Goal: Book appointment/travel/reservation

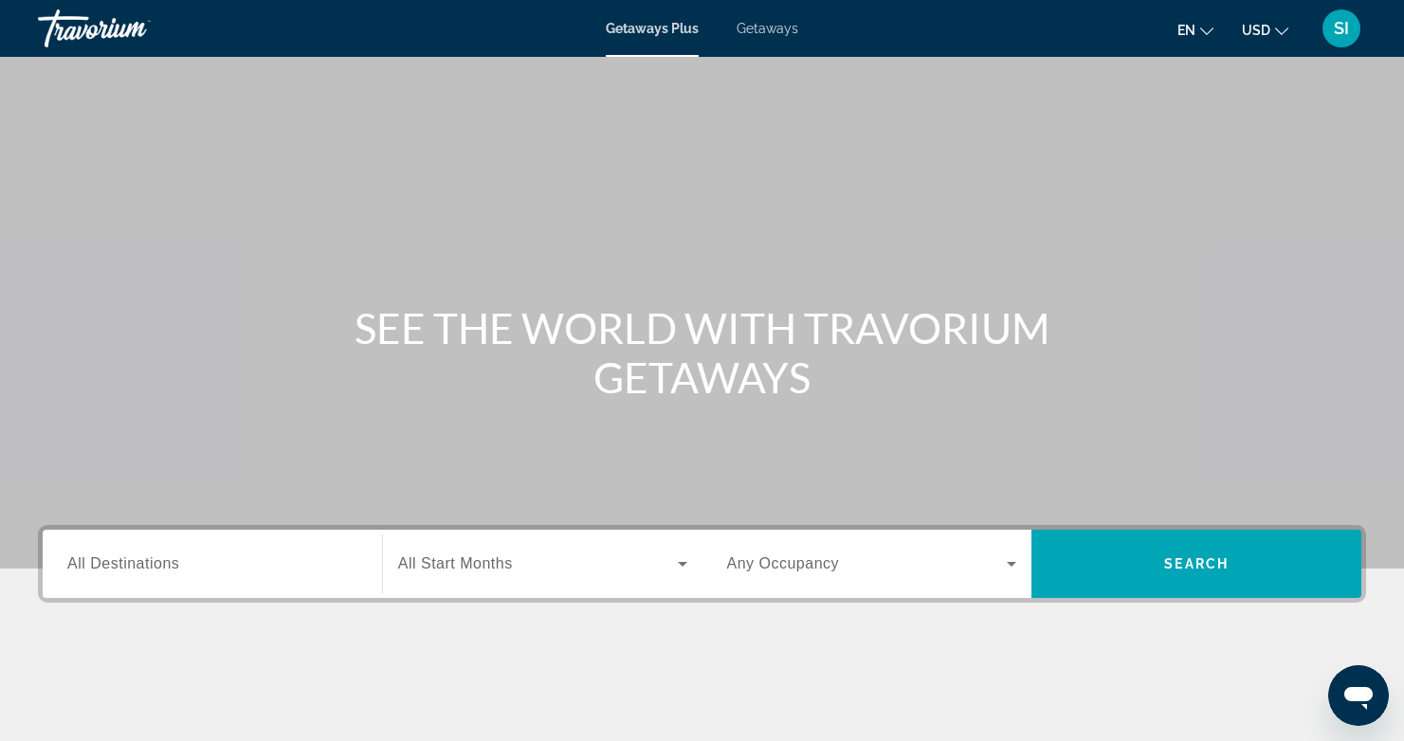
click at [99, 566] on span "All Destinations" at bounding box center [123, 564] width 112 height 16
click at [99, 566] on input "Destination All Destinations" at bounding box center [212, 565] width 290 height 23
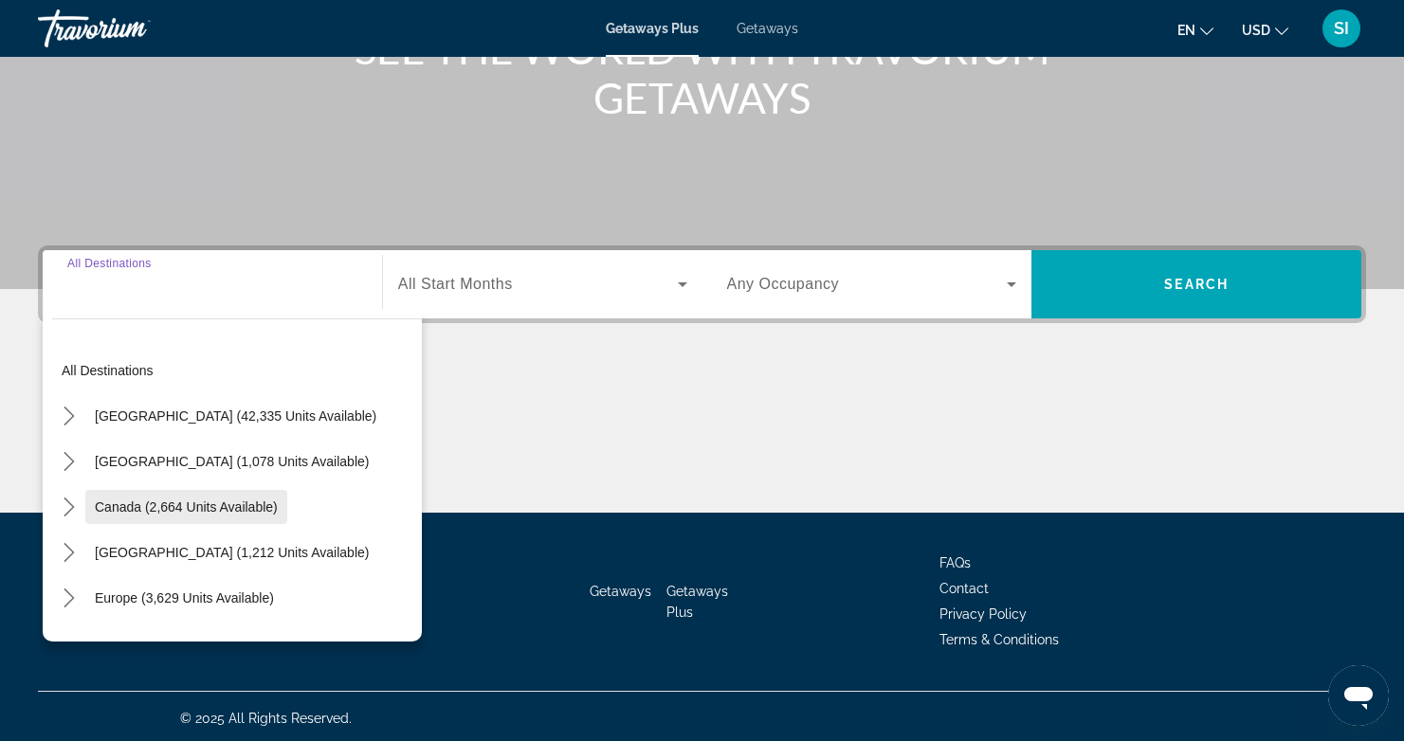
scroll to position [284, 0]
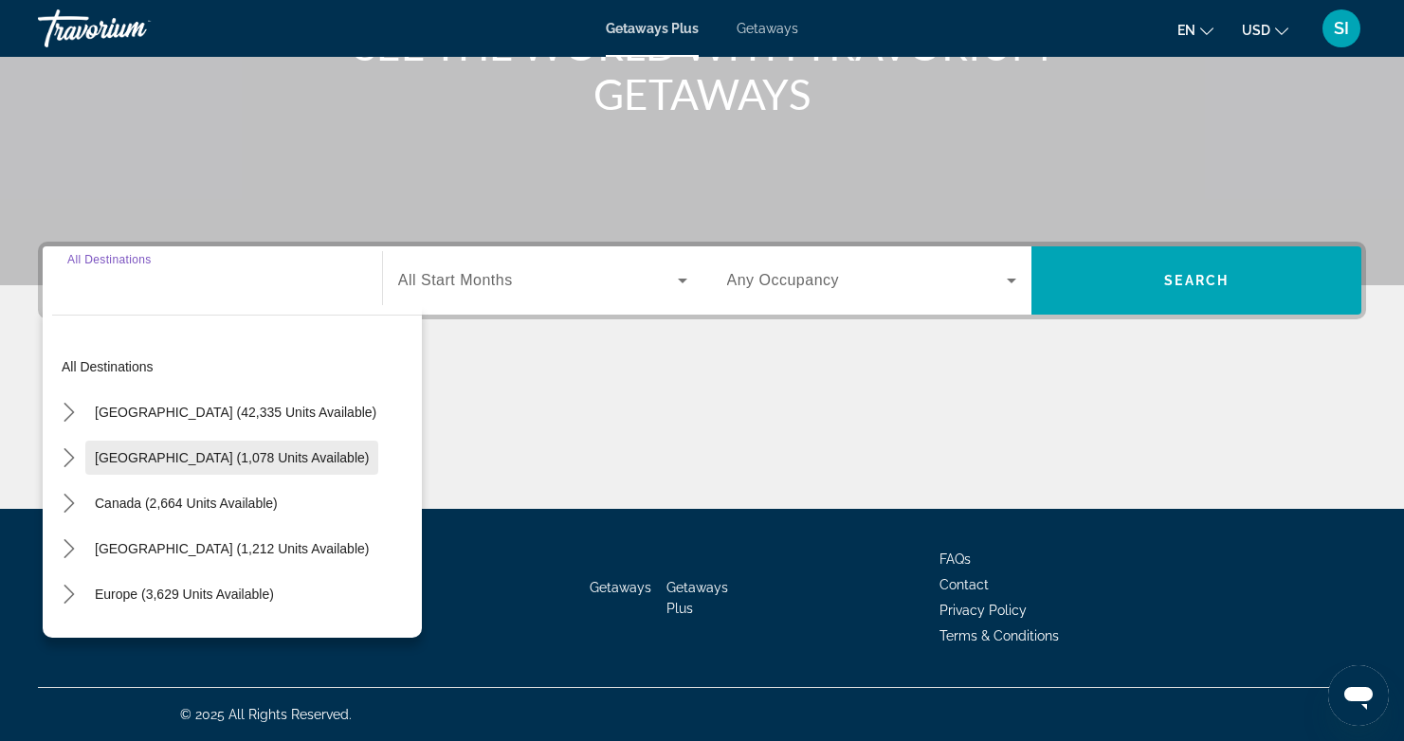
click at [109, 454] on span "[GEOGRAPHIC_DATA] (1,078 units available)" at bounding box center [232, 457] width 274 height 15
type input "**********"
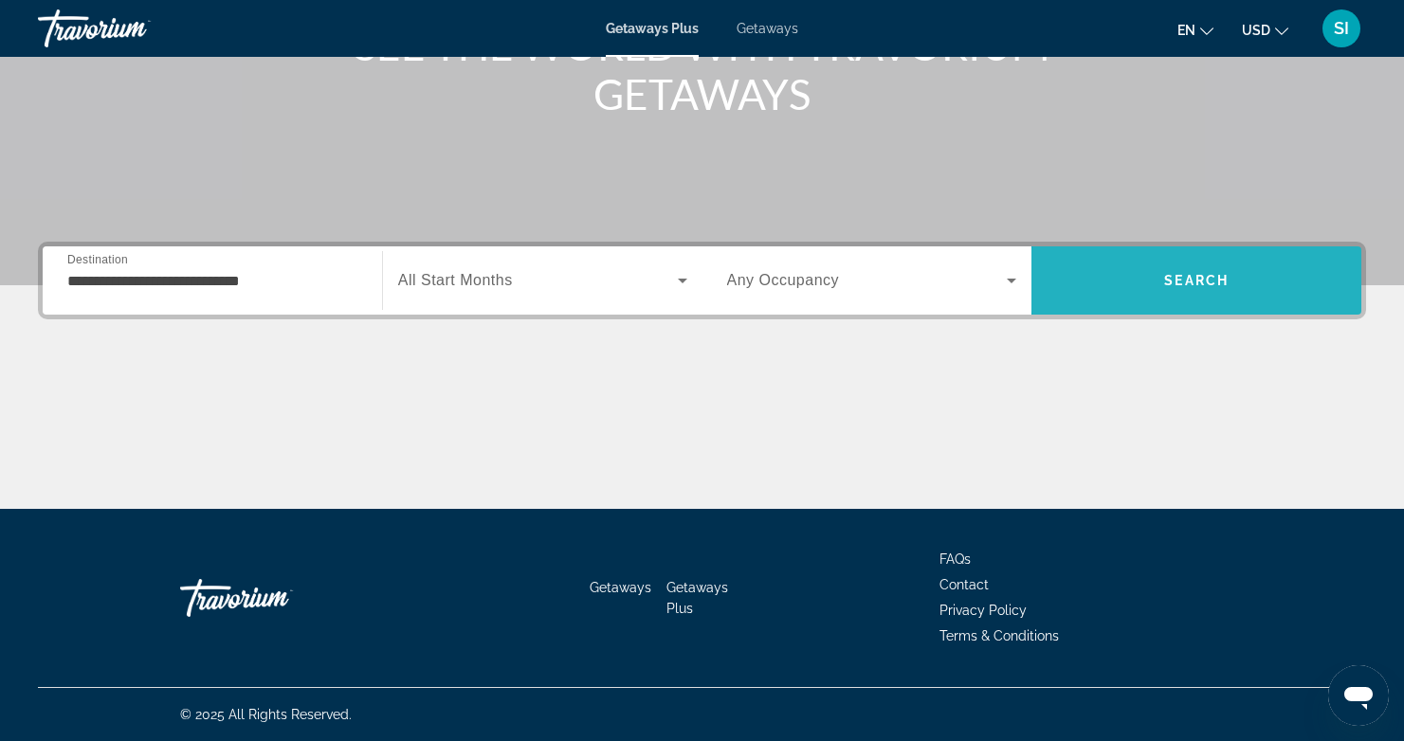
click at [1198, 281] on span "Search" at bounding box center [1196, 280] width 64 height 15
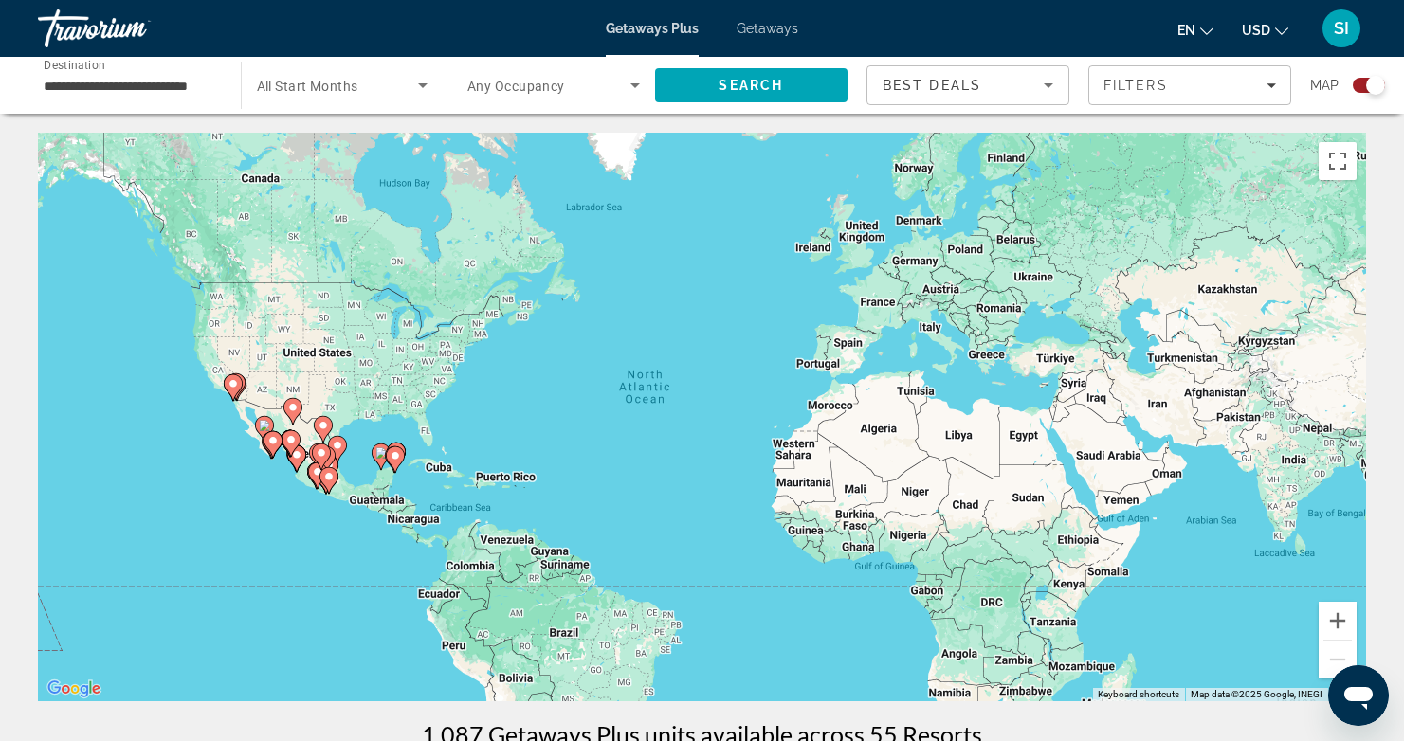
click at [269, 440] on image "Main content" at bounding box center [272, 440] width 11 height 11
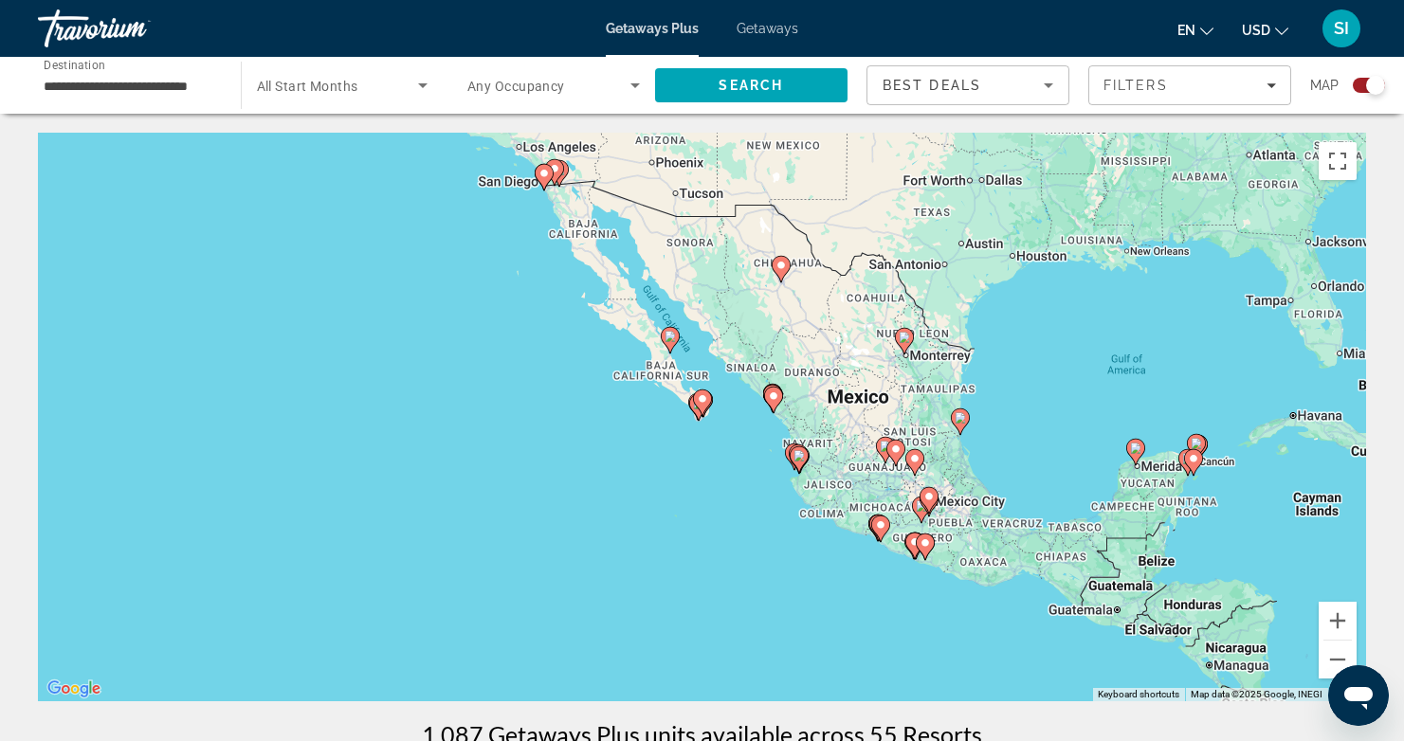
click at [704, 406] on icon "Main content" at bounding box center [701, 403] width 17 height 25
type input "**********"
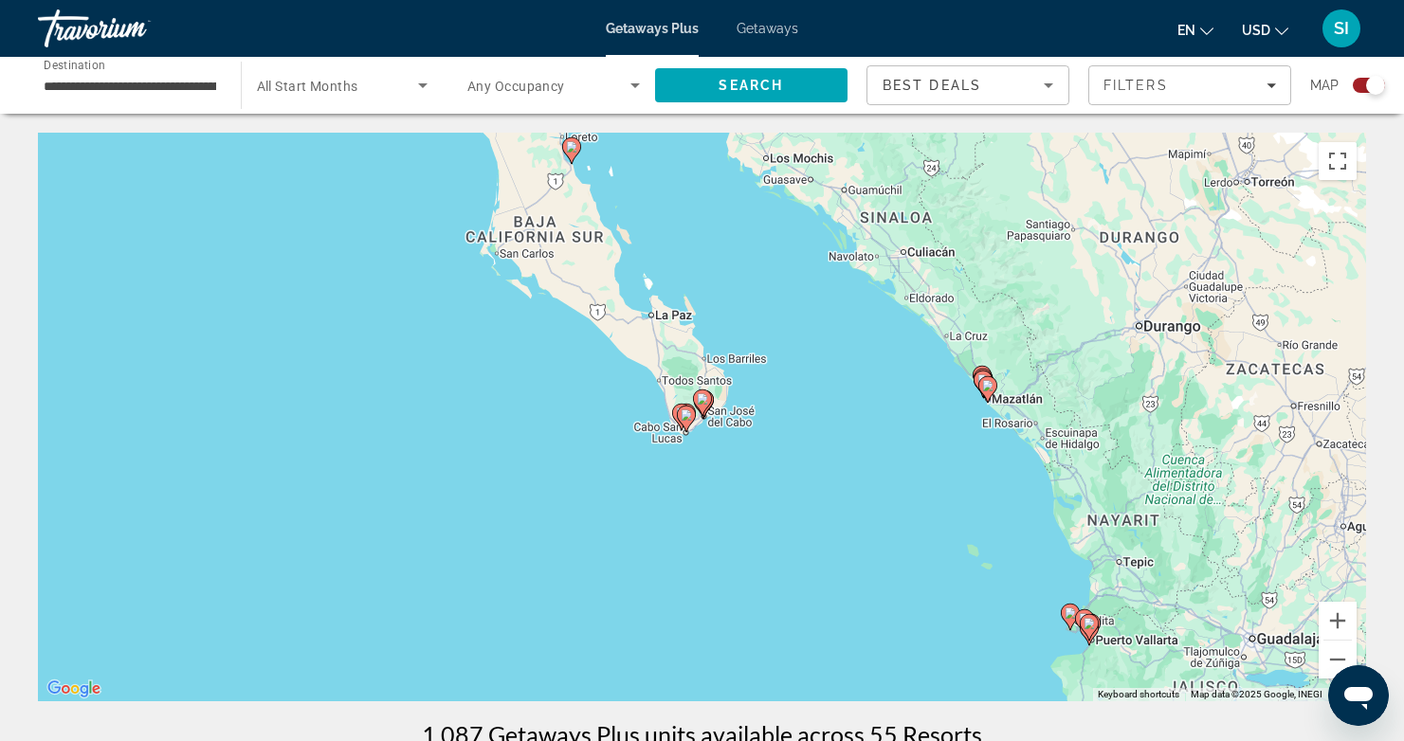
click at [704, 406] on icon "Main content" at bounding box center [701, 403] width 17 height 25
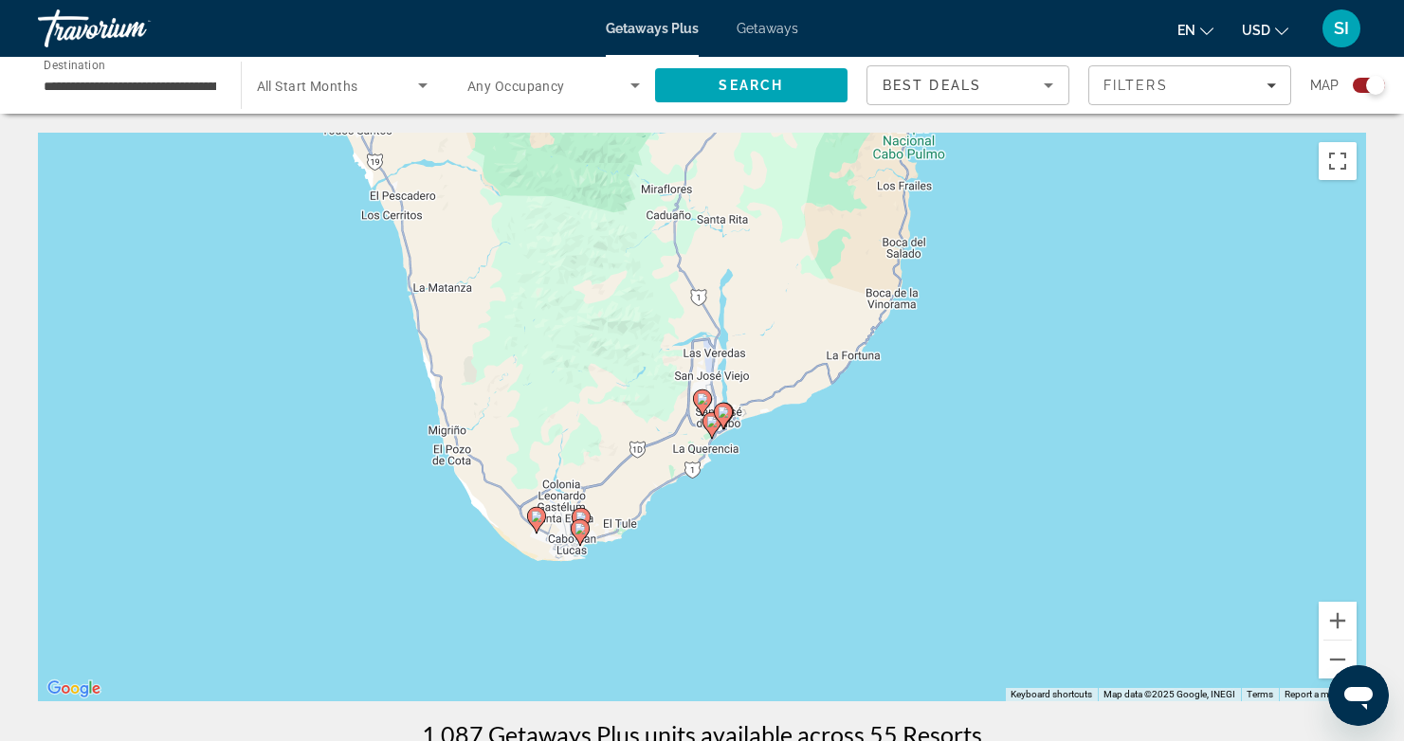
click at [716, 417] on icon "Main content" at bounding box center [722, 416] width 17 height 25
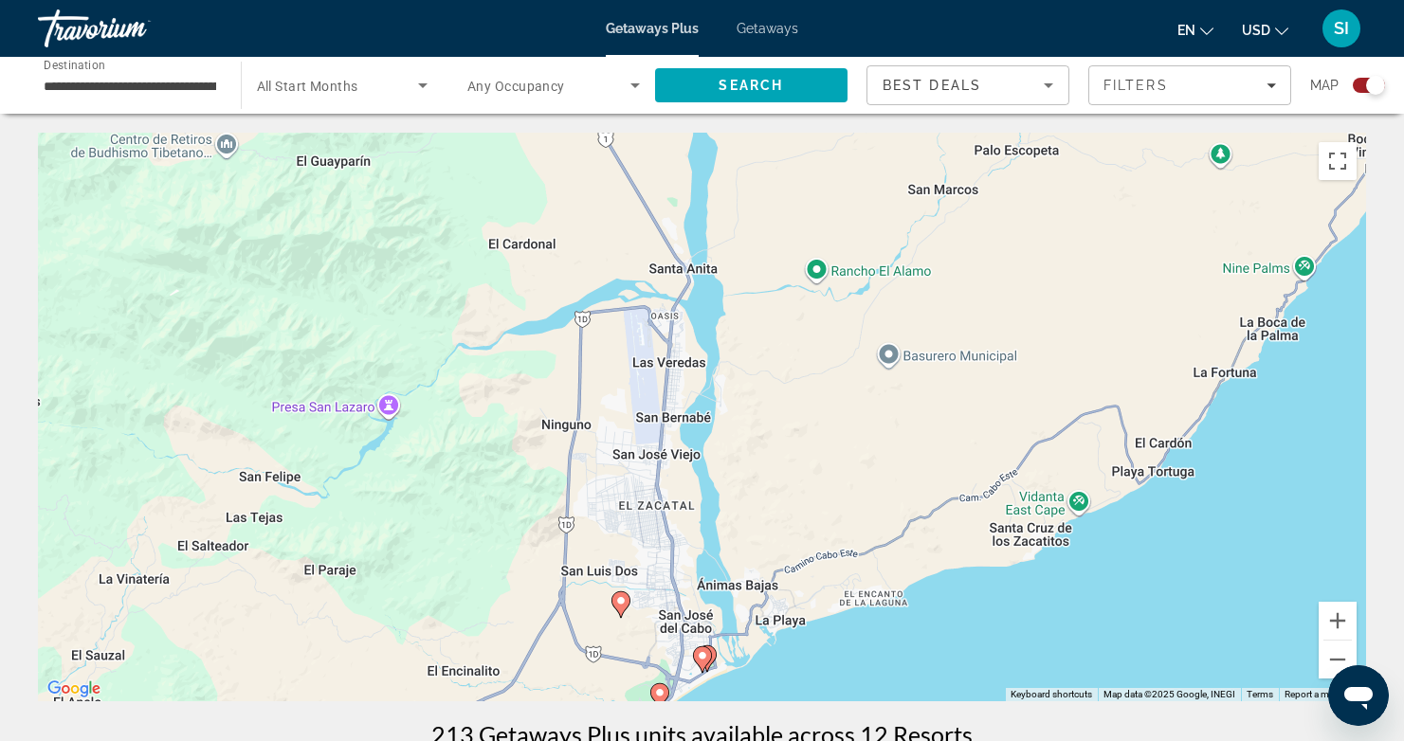
click at [719, 660] on div "To activate drag with keyboard, press Alt + Enter. Once in keyboard drag state,…" at bounding box center [702, 417] width 1328 height 569
click at [701, 659] on image "Main content" at bounding box center [702, 655] width 11 height 11
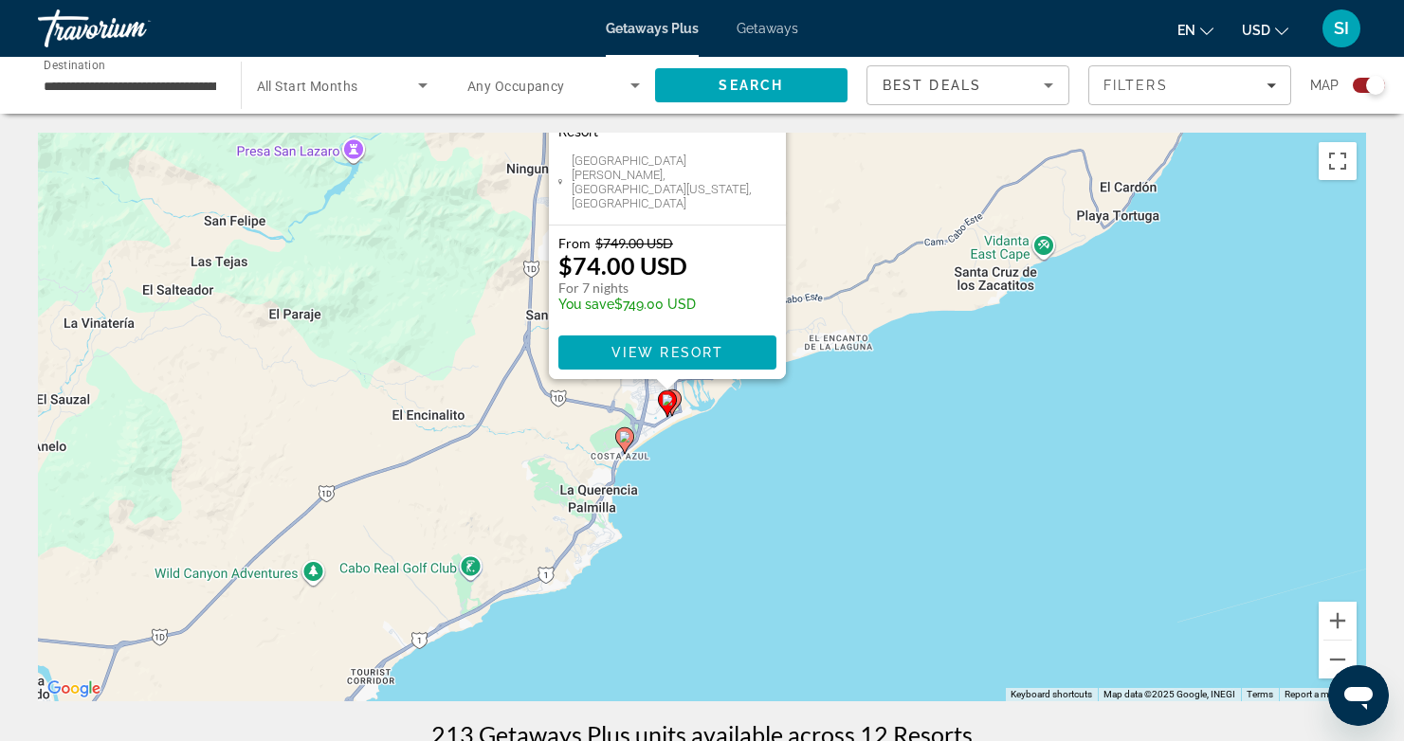
drag, startPoint x: 968, startPoint y: 526, endPoint x: 895, endPoint y: 235, distance: 300.1
click at [932, 229] on div "To activate drag with keyboard, press Alt + Enter. Once in keyboard drag state,…" at bounding box center [702, 417] width 1328 height 569
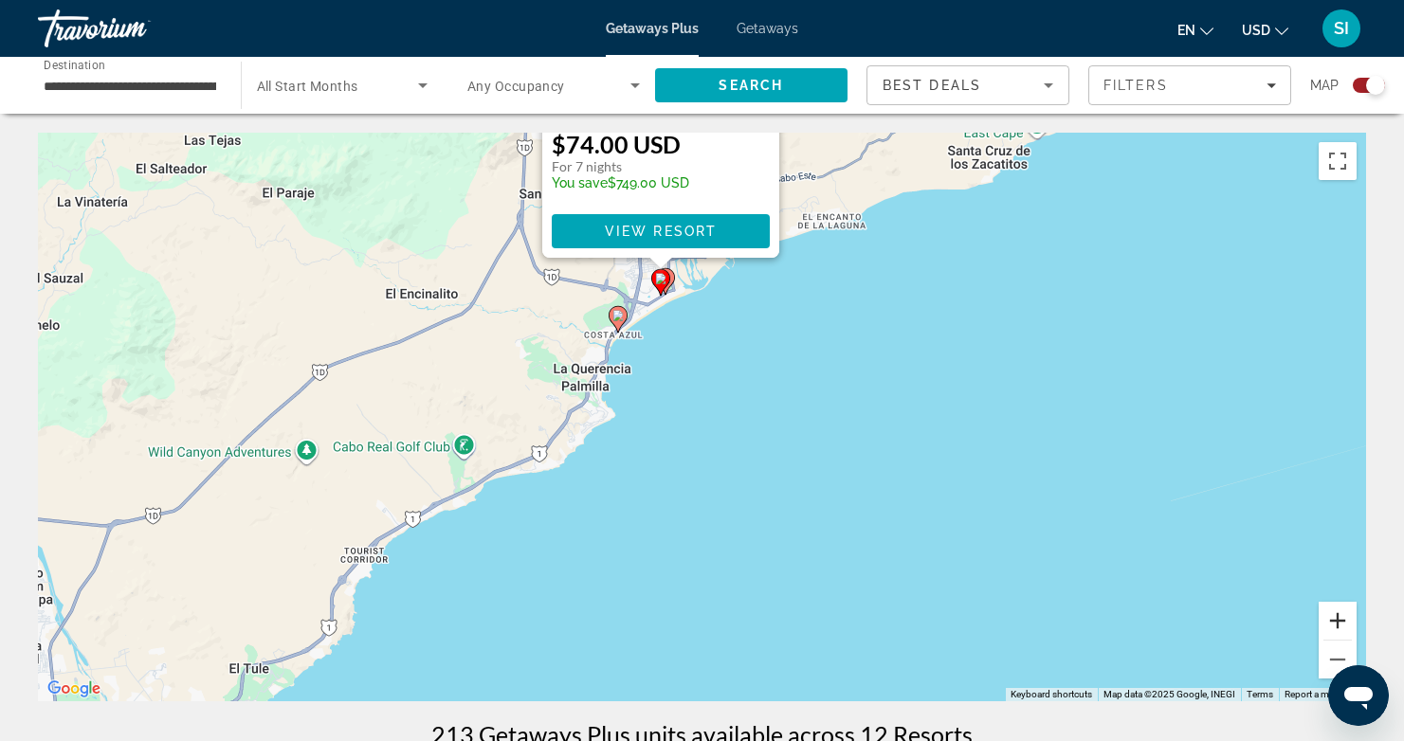
click at [1342, 615] on button "Zoom in" at bounding box center [1338, 621] width 38 height 38
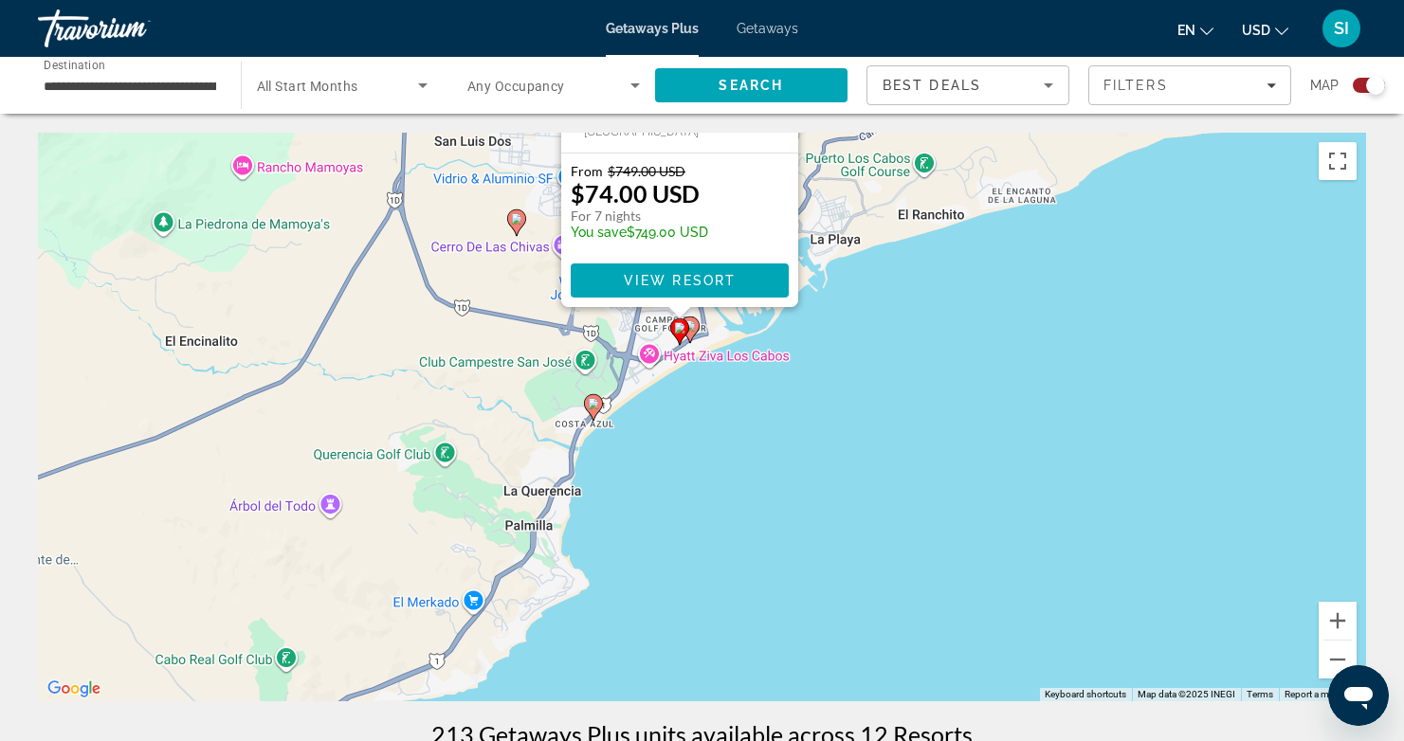
drag, startPoint x: 1048, startPoint y: 422, endPoint x: 957, endPoint y: 490, distance: 113.8
click at [1109, 595] on div "To activate drag with keyboard, press Alt + Enter. Once in keyboard drag state,…" at bounding box center [702, 417] width 1328 height 569
click at [697, 330] on icon "Main content" at bounding box center [690, 331] width 17 height 25
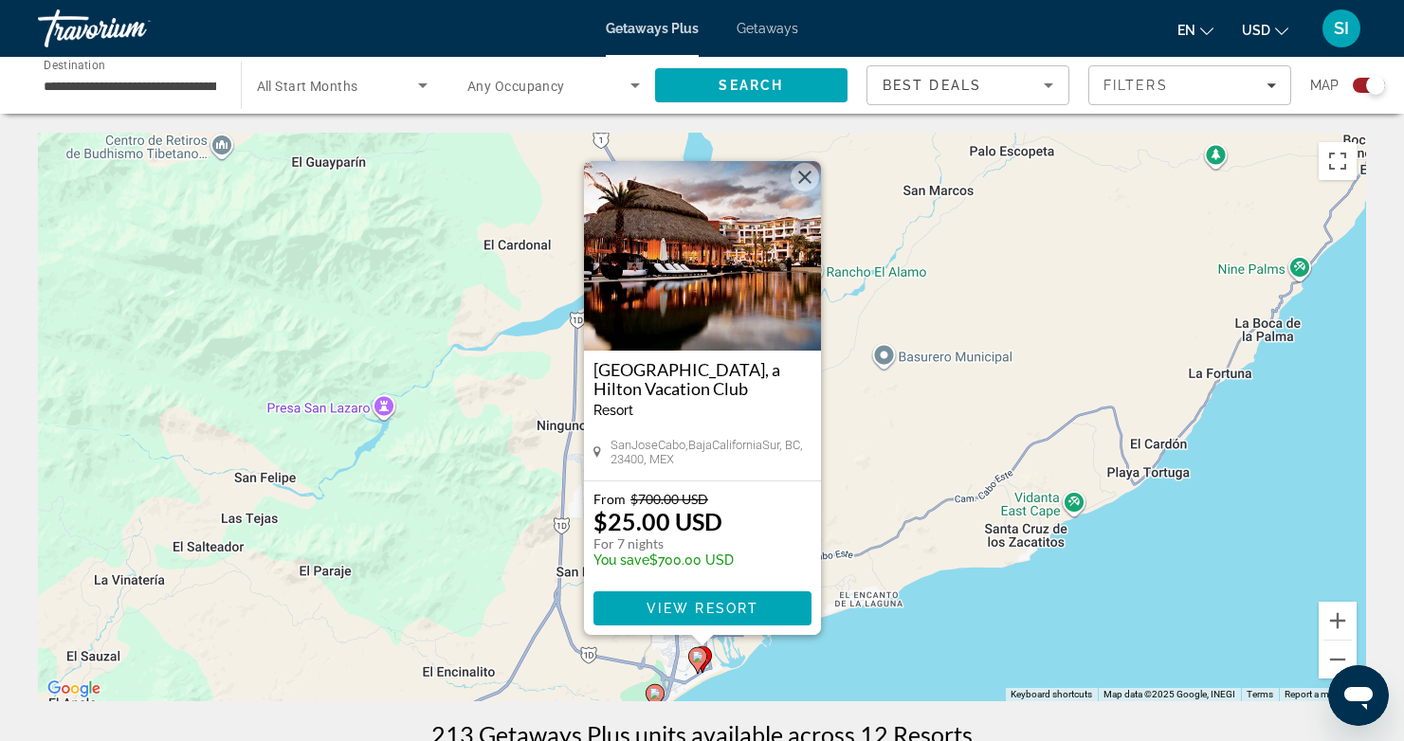
click at [965, 640] on div "To navigate, press the arrow keys. To activate drag with keyboard, press Alt + …" at bounding box center [702, 417] width 1328 height 569
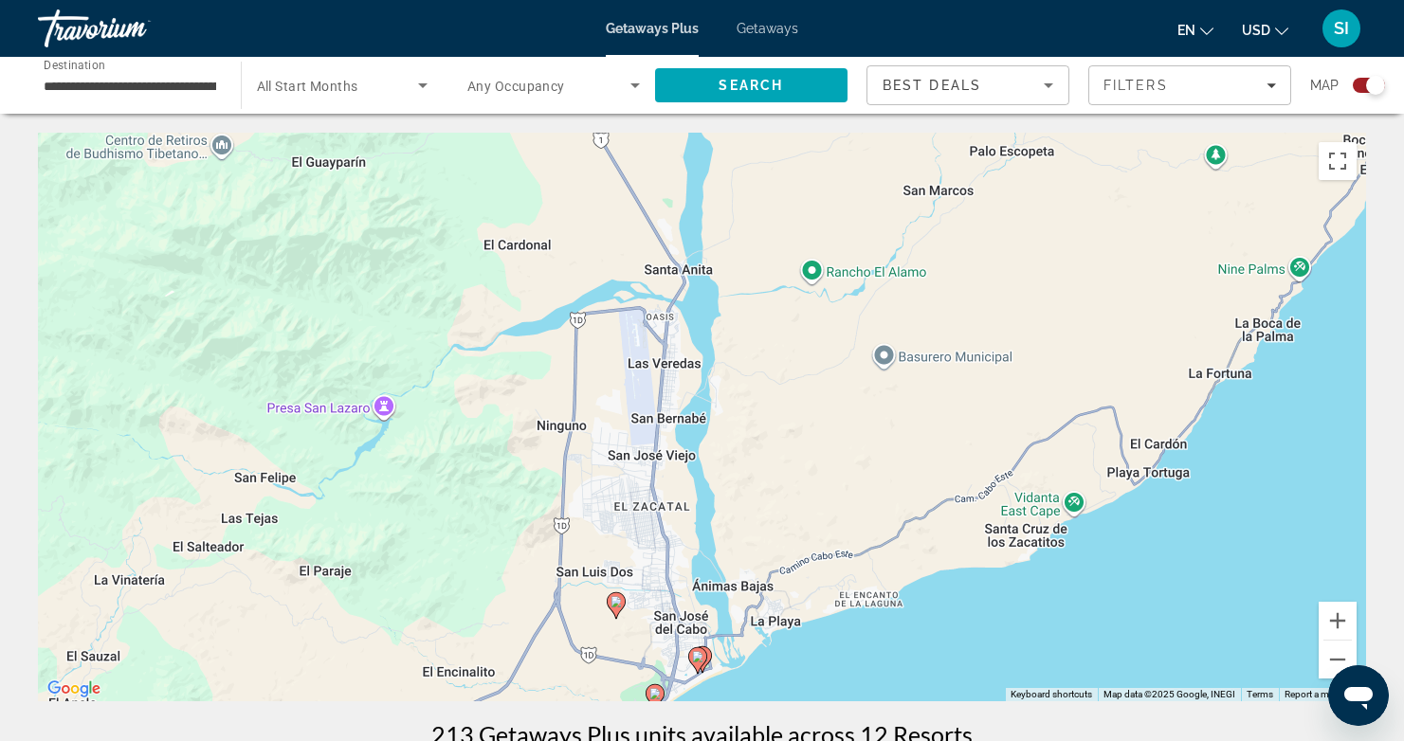
click at [695, 654] on image "Main content" at bounding box center [697, 656] width 11 height 11
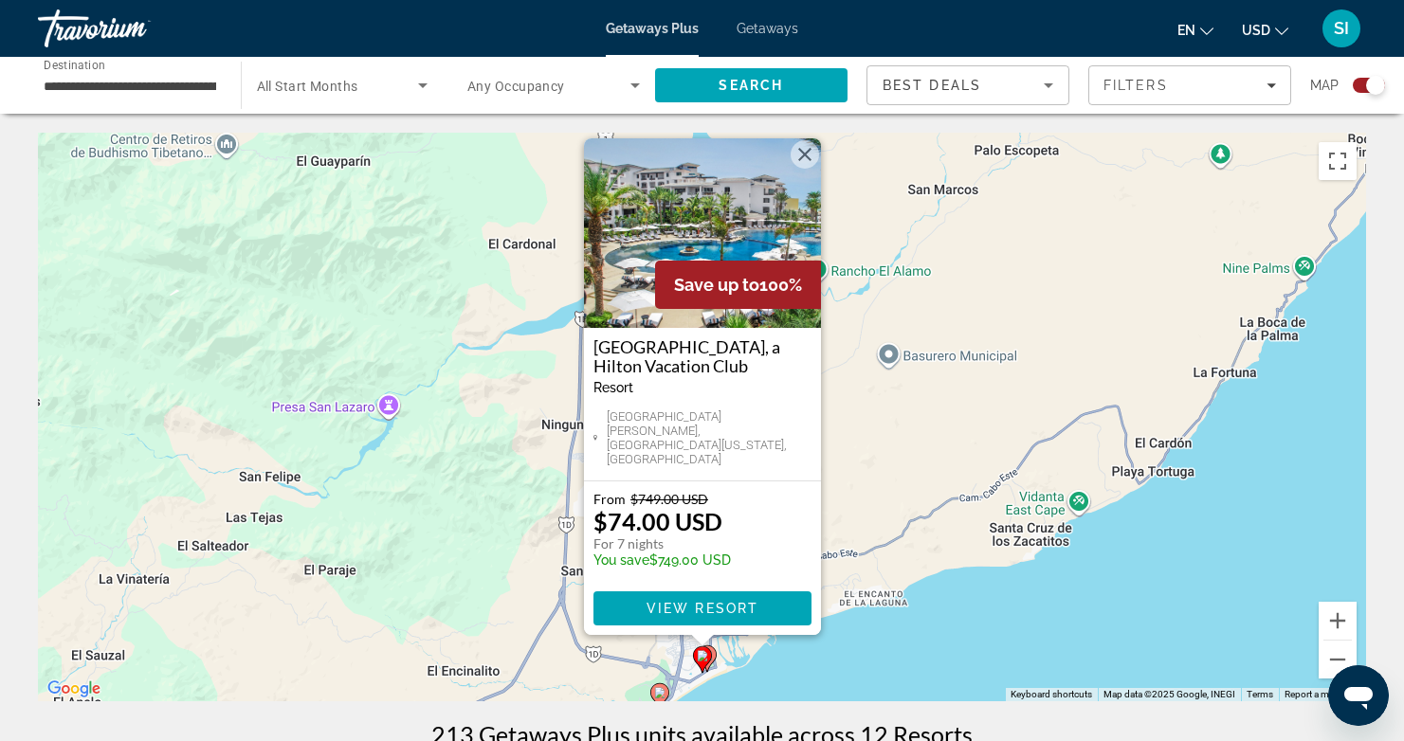
click at [1007, 658] on div "To activate drag with keyboard, press Alt + Enter. Once in keyboard drag state,…" at bounding box center [702, 417] width 1328 height 569
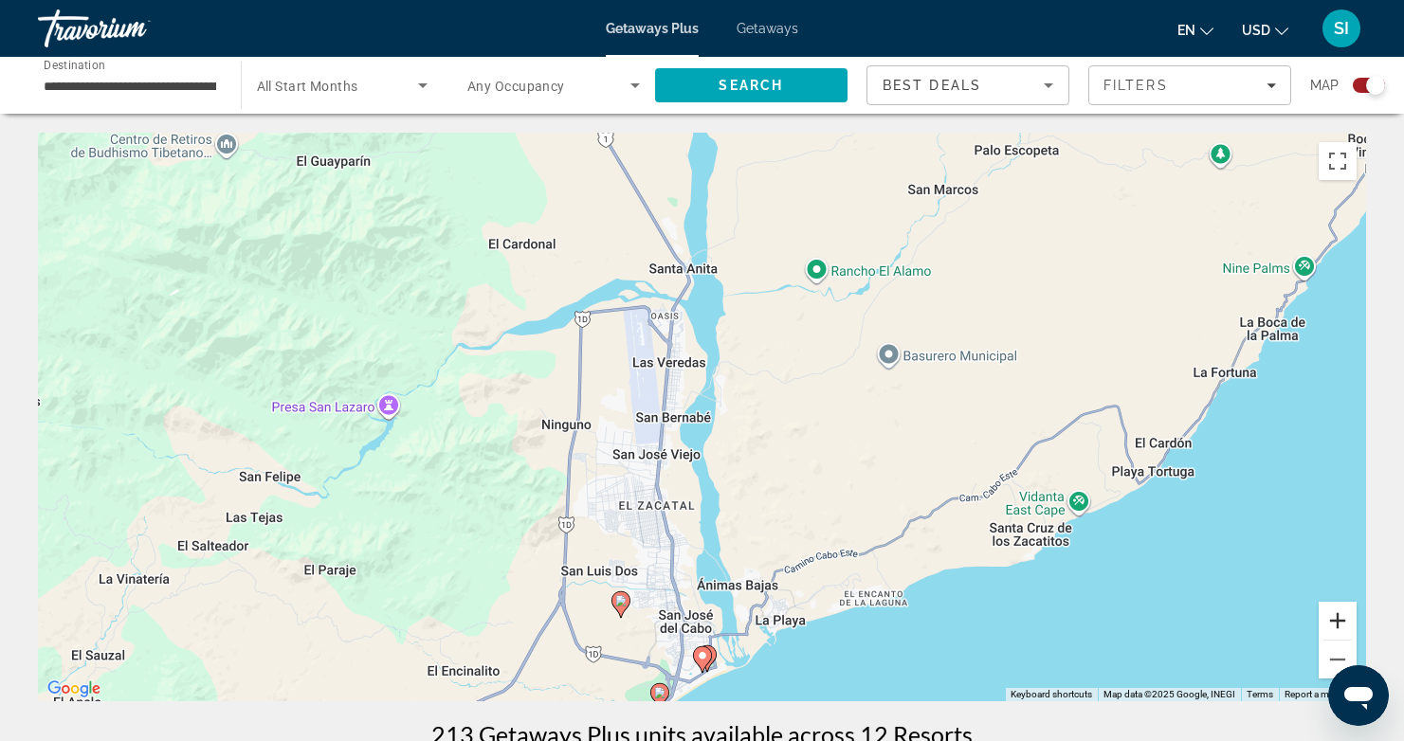
click at [1334, 621] on button "Zoom in" at bounding box center [1338, 621] width 38 height 38
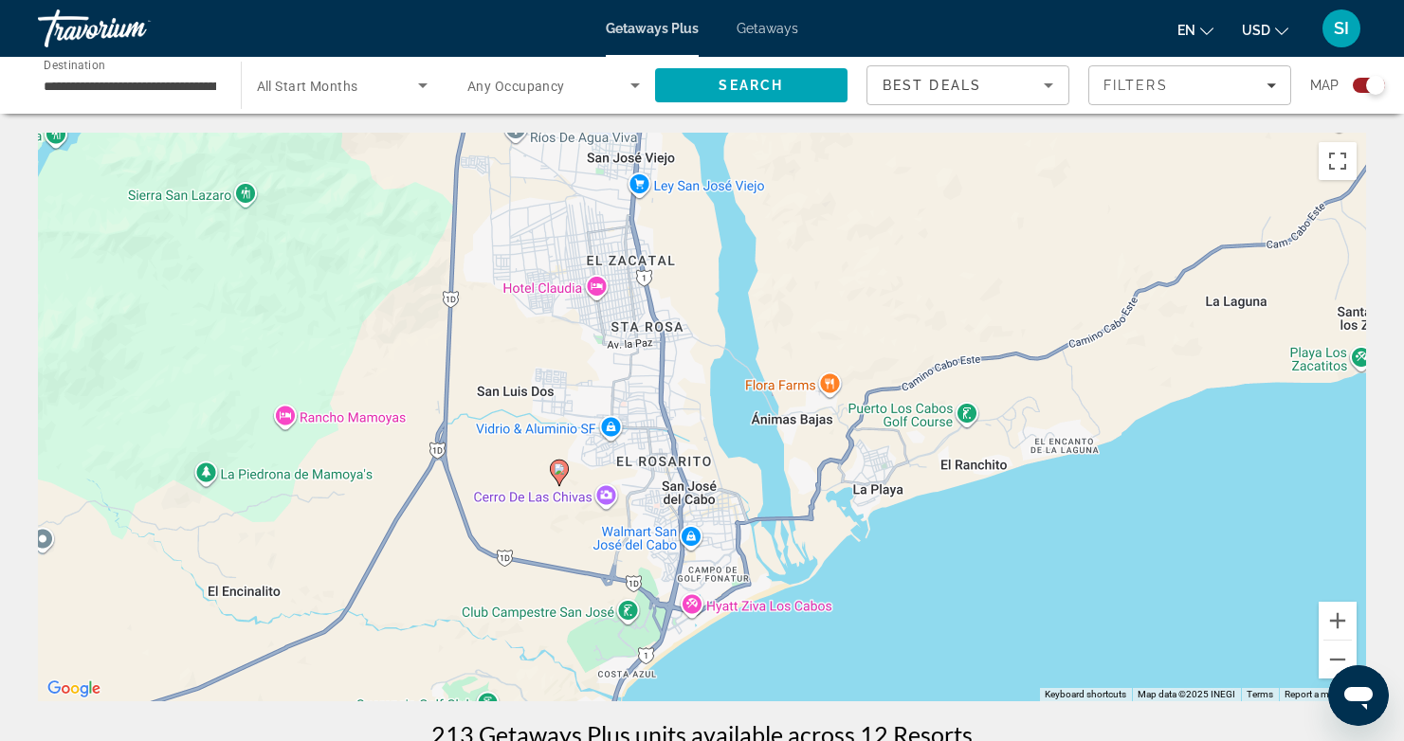
drag, startPoint x: 981, startPoint y: 562, endPoint x: 942, endPoint y: 346, distance: 219.7
click at [1000, 258] on div "To activate drag with keyboard, press Alt + Enter. Once in keyboard drag state,…" at bounding box center [702, 417] width 1328 height 569
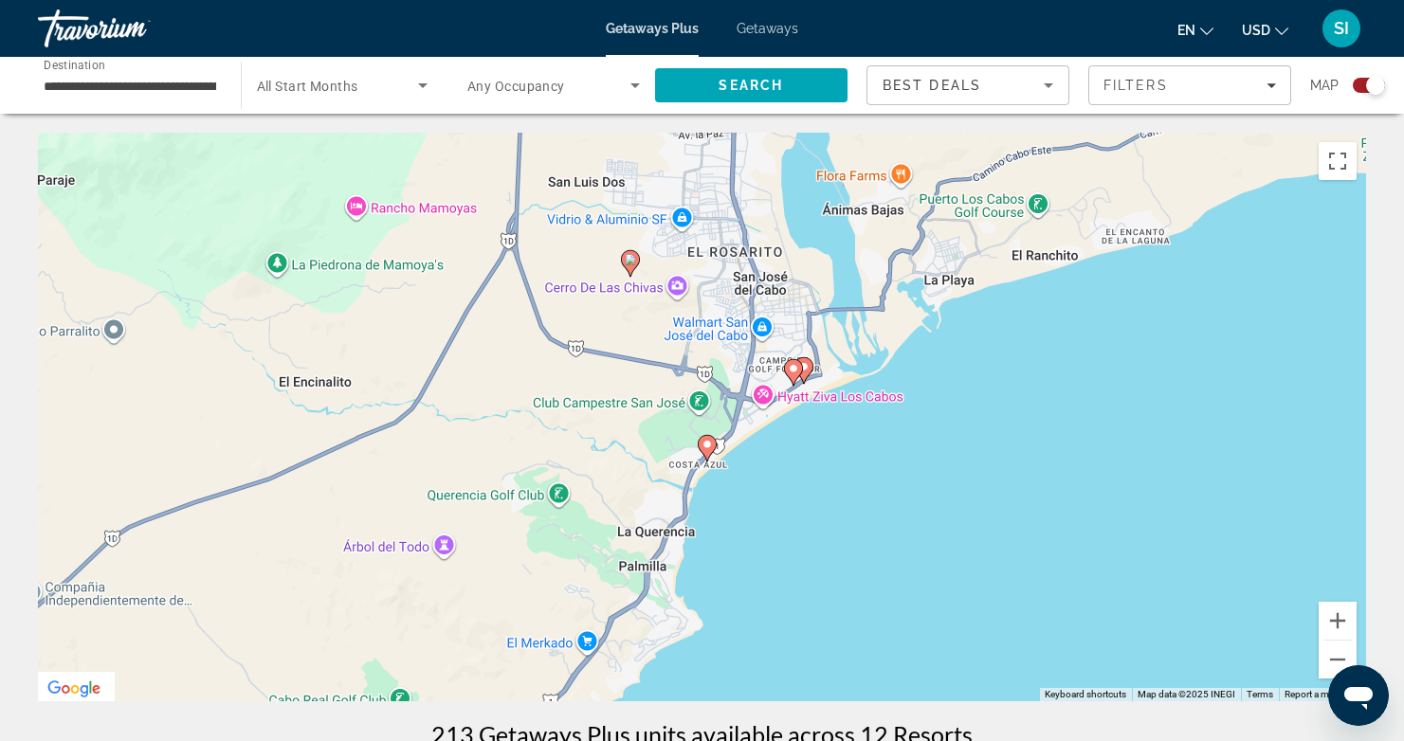
drag, startPoint x: 900, startPoint y: 488, endPoint x: 943, endPoint y: 302, distance: 191.8
click at [977, 267] on div "To activate drag with keyboard, press Alt + Enter. Once in keyboard drag state,…" at bounding box center [702, 417] width 1328 height 569
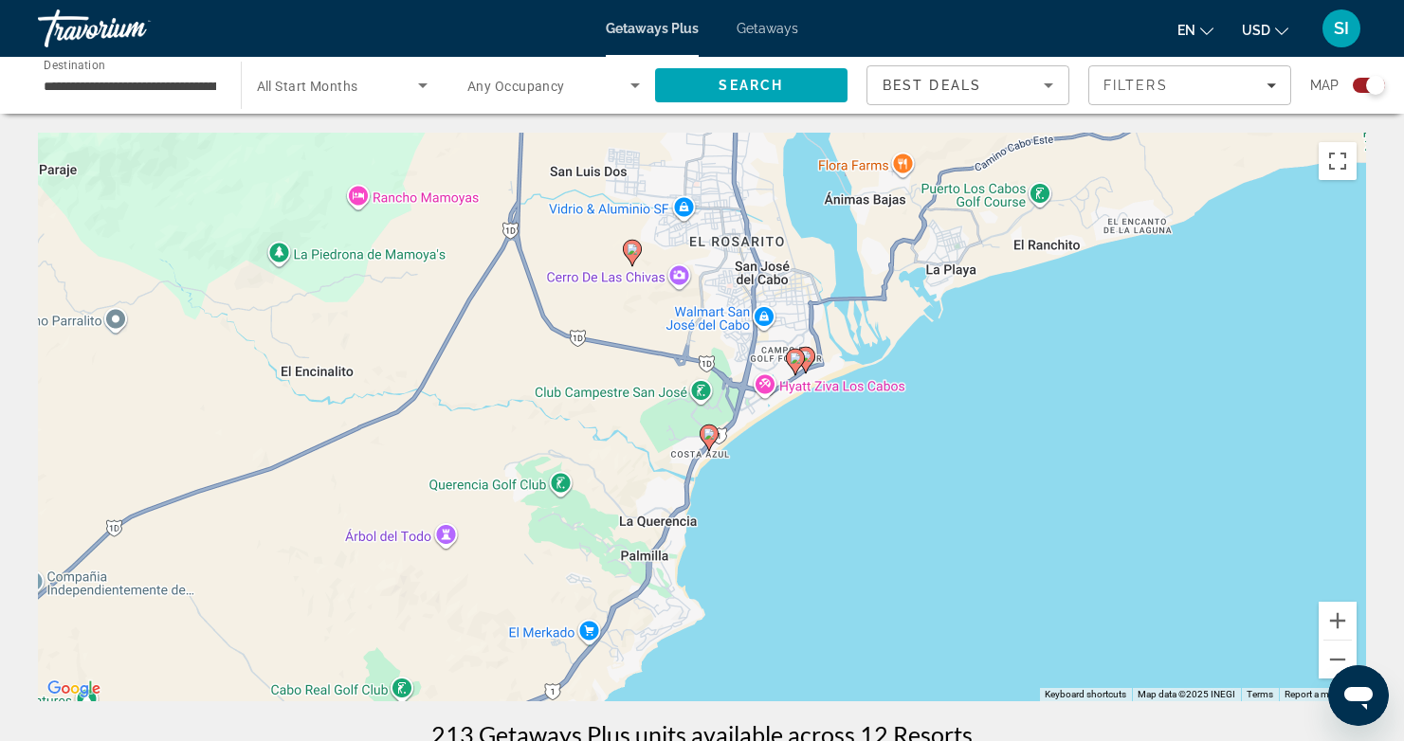
click at [811, 358] on icon "Main content" at bounding box center [804, 360] width 17 height 25
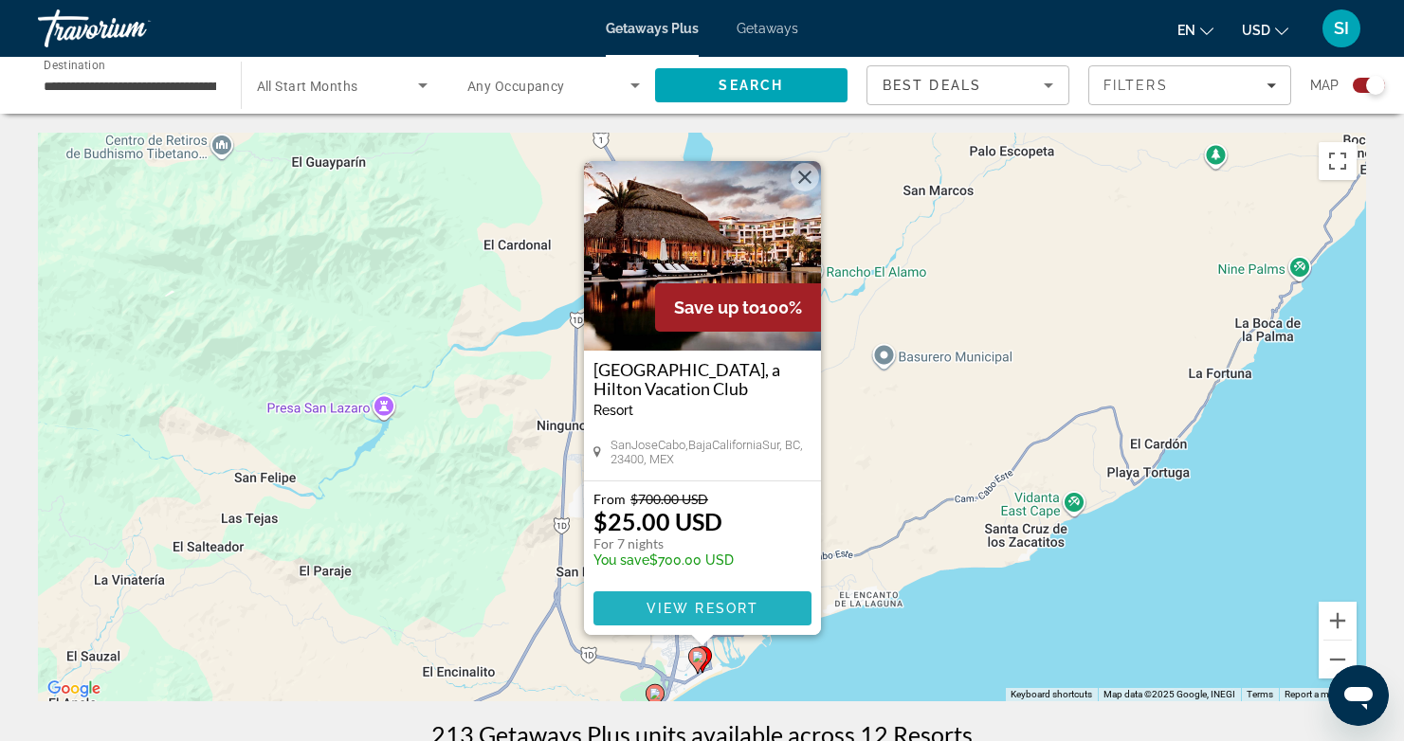
click at [686, 601] on span "View Resort" at bounding box center [702, 608] width 112 height 15
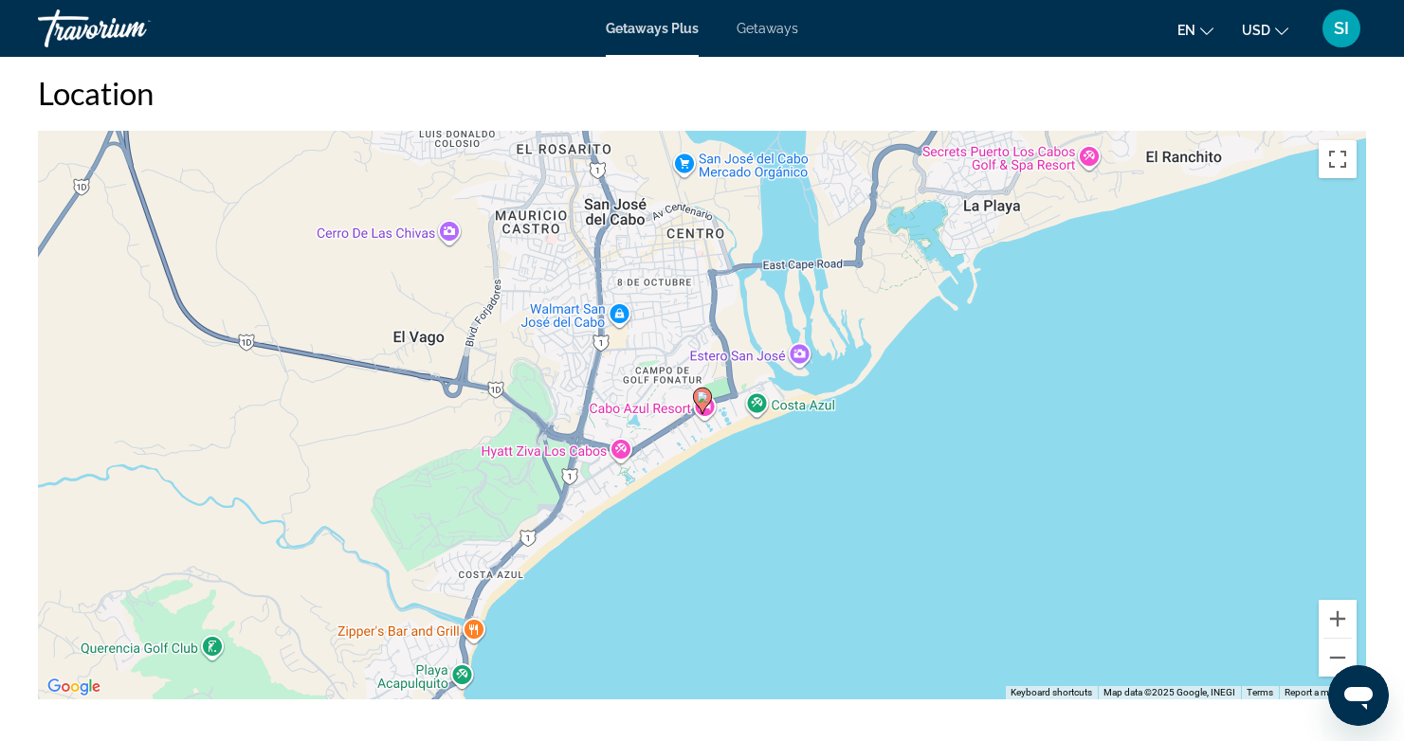
scroll to position [1177, 0]
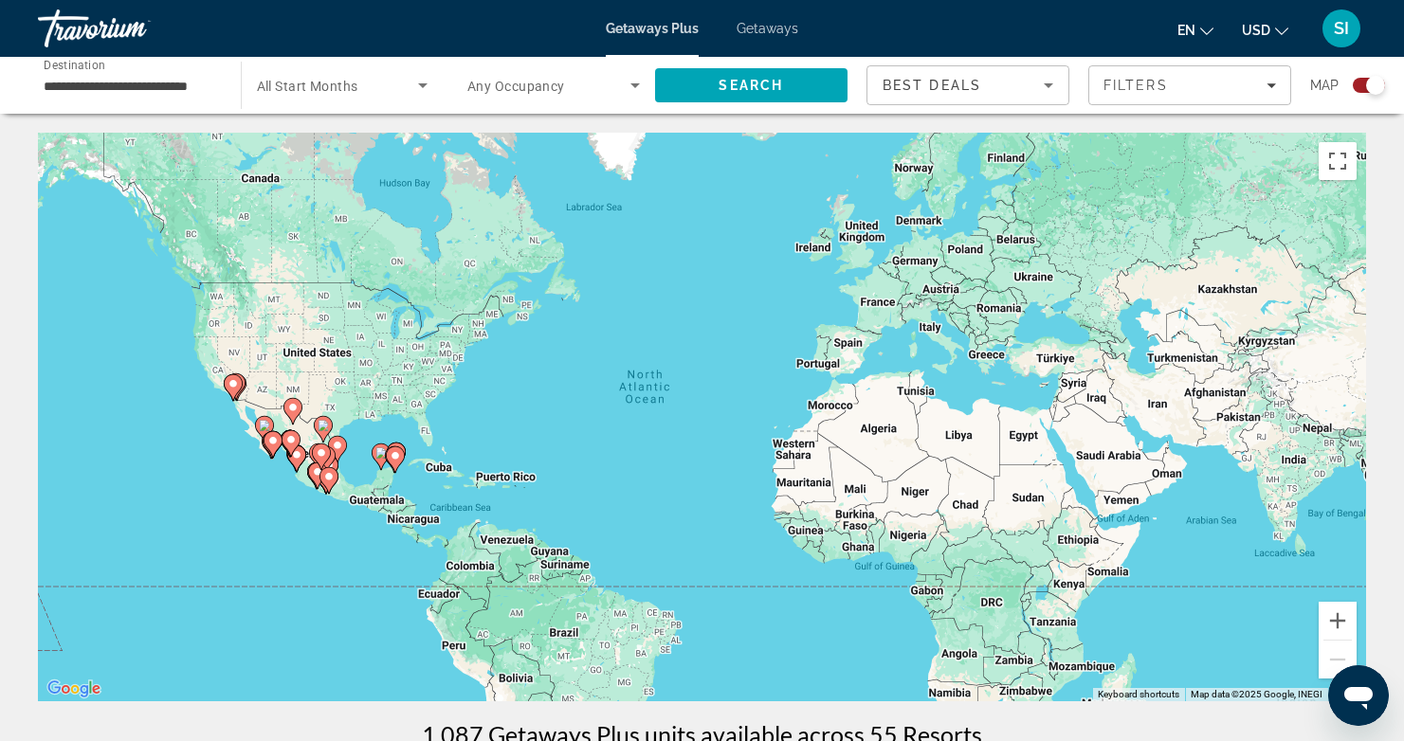
click at [272, 447] on icon "Main content" at bounding box center [272, 444] width 17 height 25
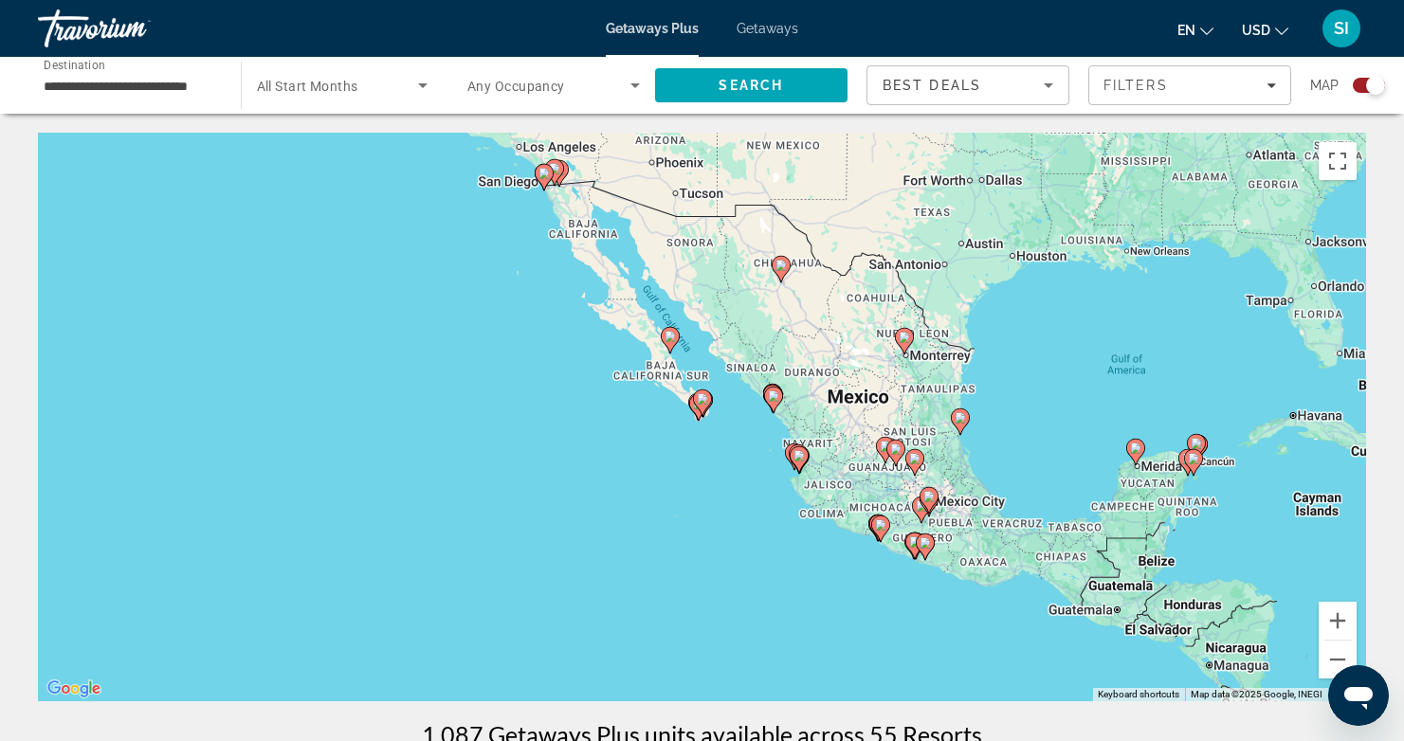
click at [698, 409] on icon "Main content" at bounding box center [702, 403] width 19 height 27
type input "**********"
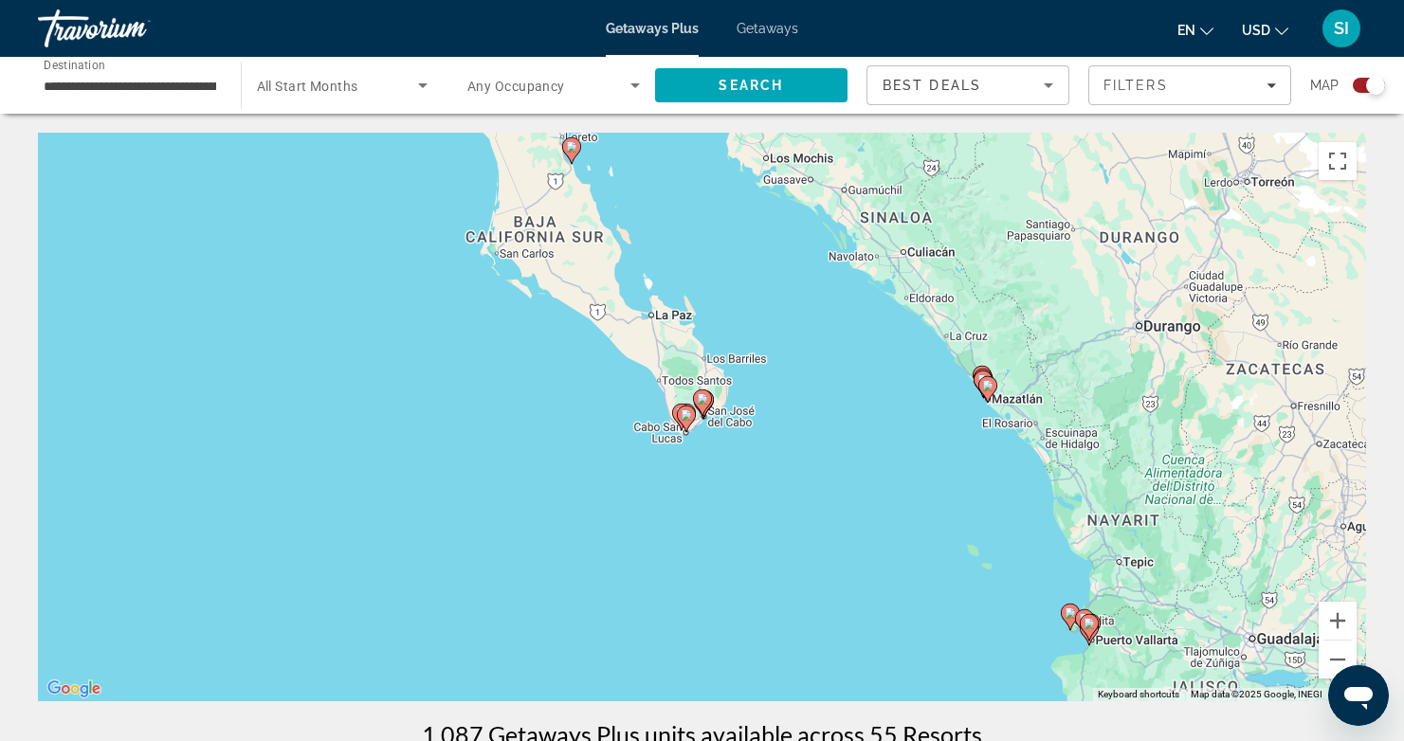
click at [698, 409] on icon "Main content" at bounding box center [702, 403] width 19 height 27
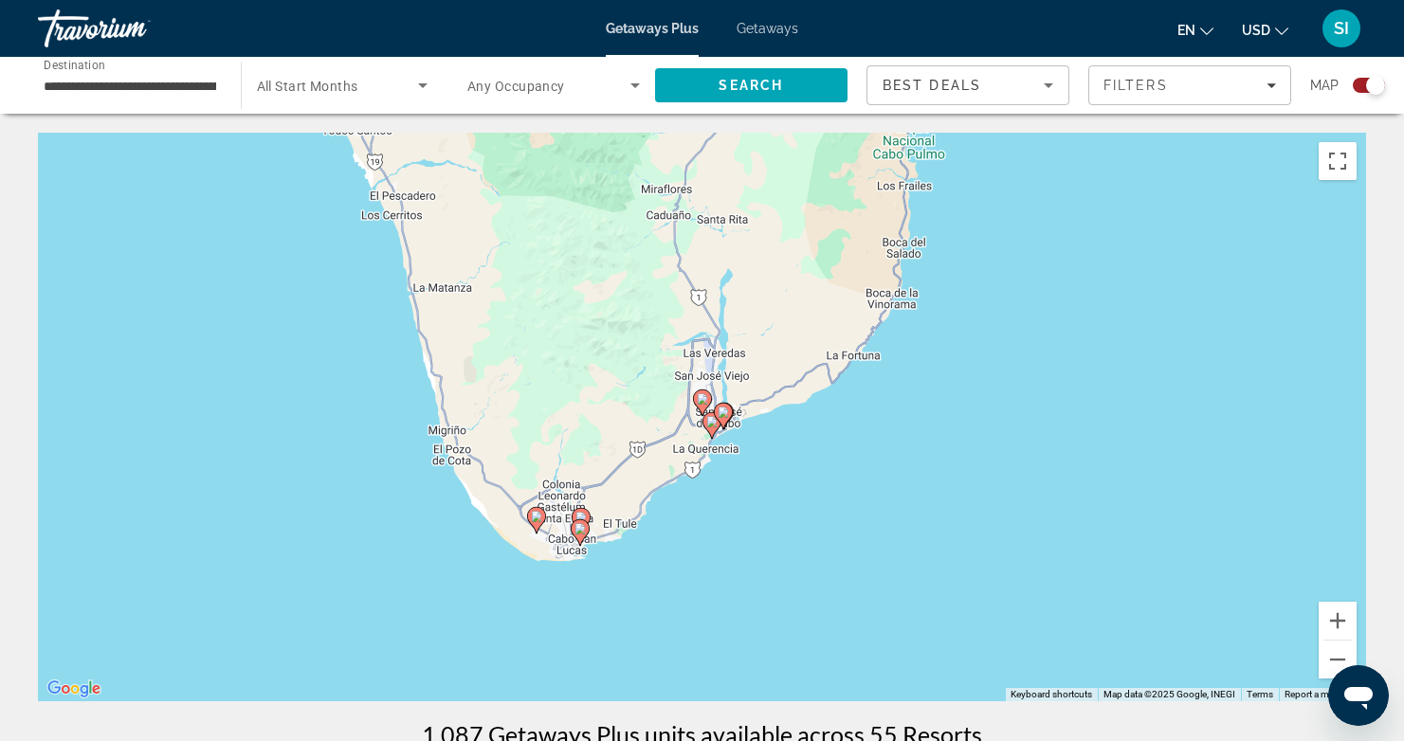
click at [706, 426] on image "Main content" at bounding box center [711, 421] width 11 height 11
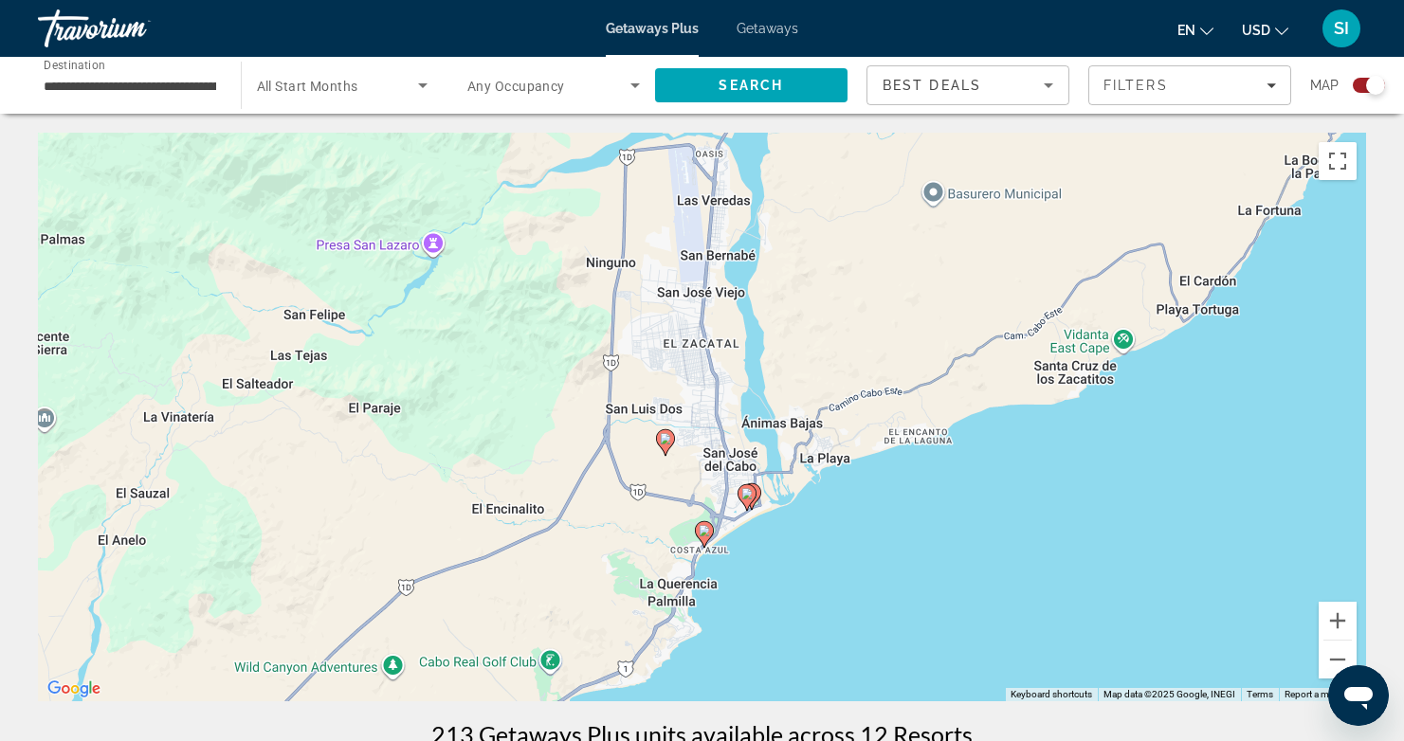
drag, startPoint x: 817, startPoint y: 584, endPoint x: 820, endPoint y: 458, distance: 126.1
click at [820, 458] on div "To activate drag with keyboard, press Alt + Enter. Once in keyboard drag state,…" at bounding box center [702, 417] width 1328 height 569
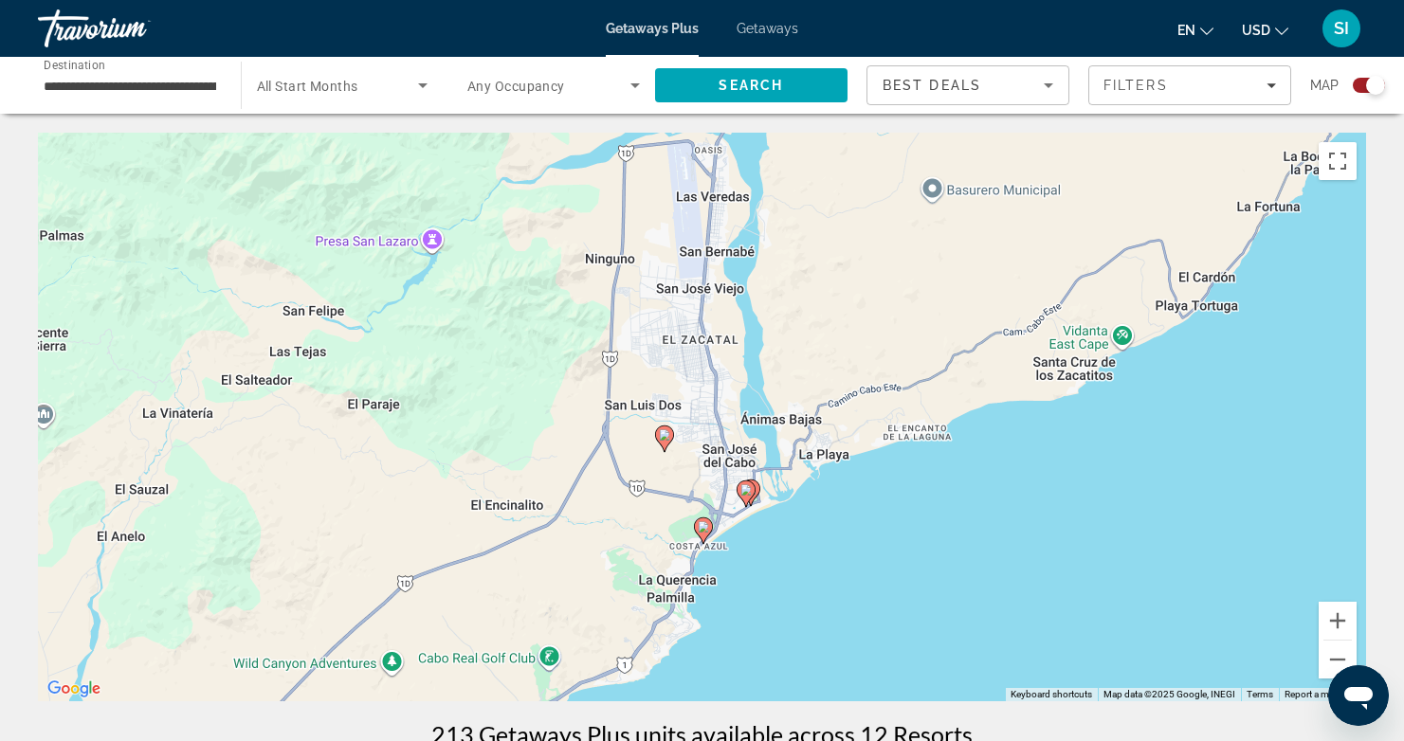
click at [745, 492] on image "Main content" at bounding box center [746, 490] width 11 height 11
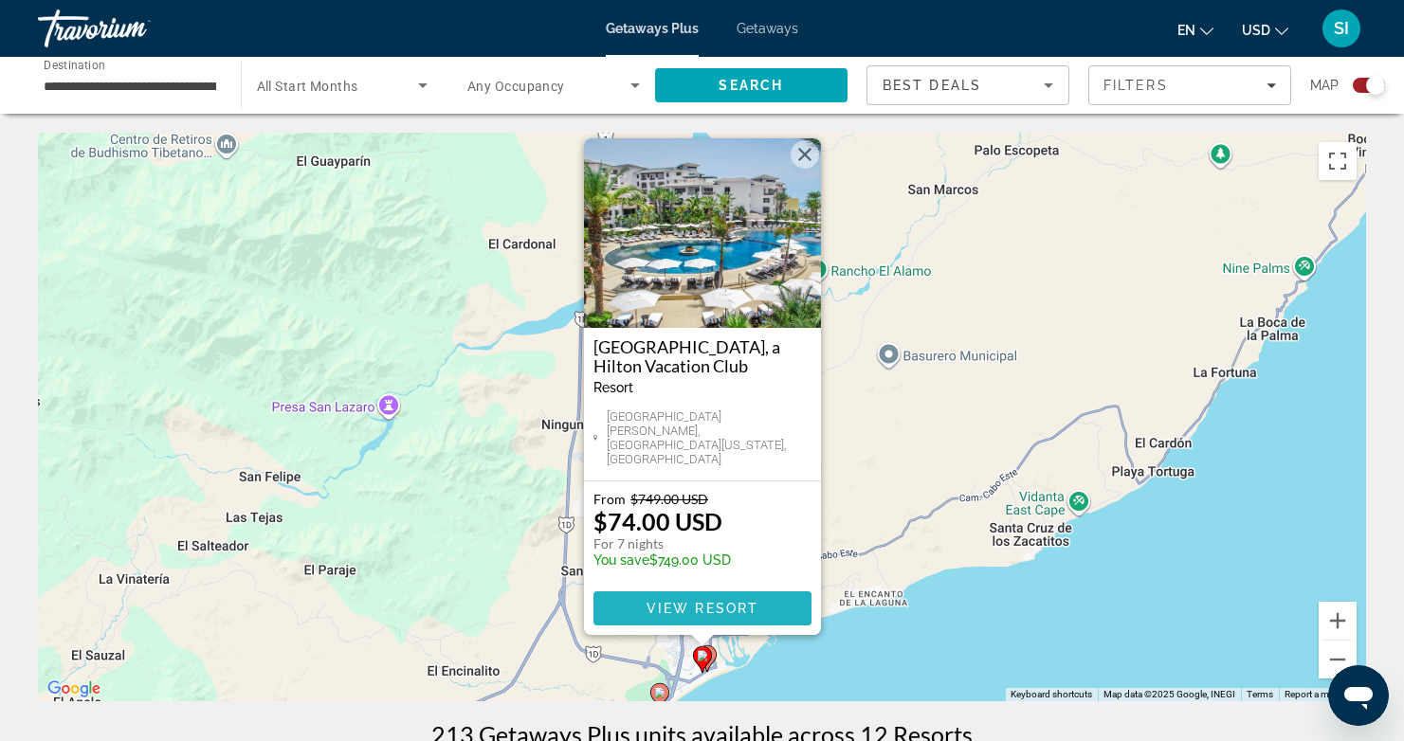
click at [679, 604] on span "View Resort" at bounding box center [702, 608] width 112 height 15
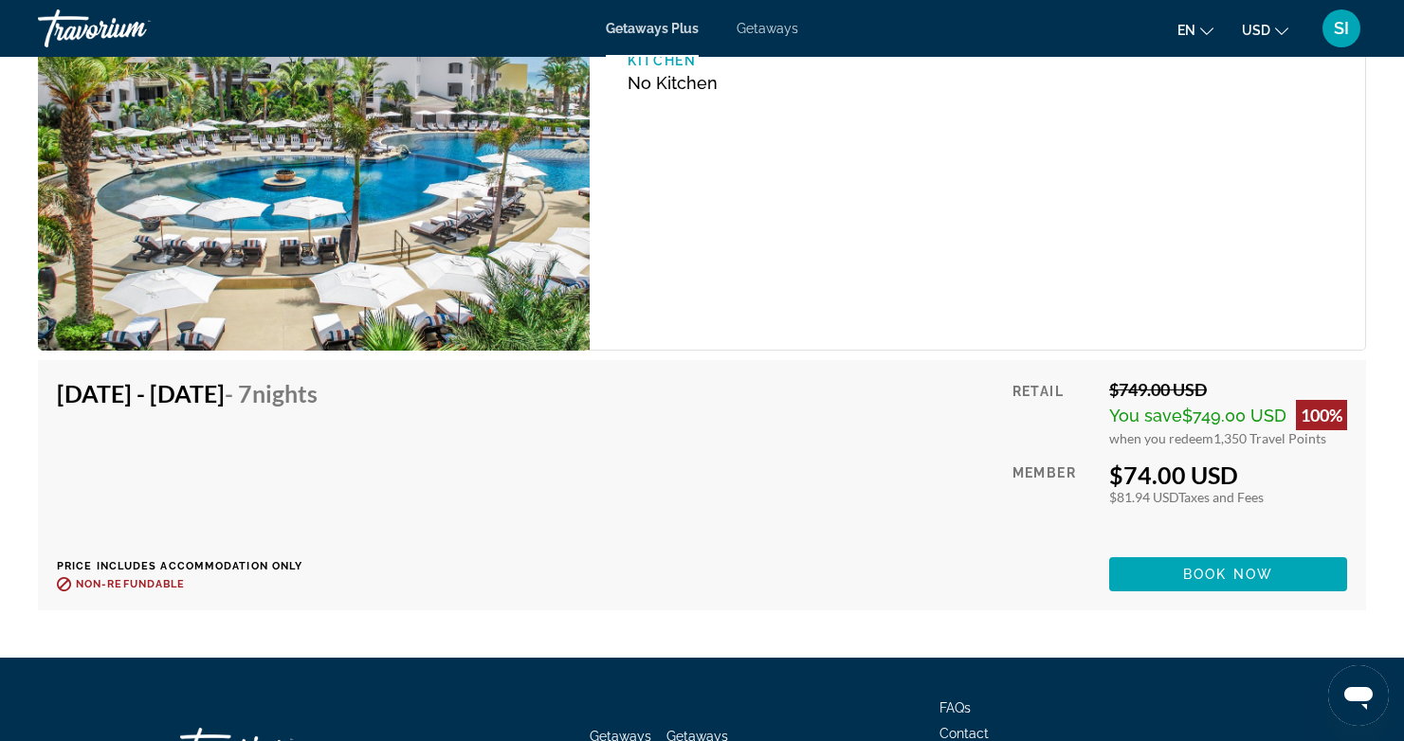
scroll to position [3175, 0]
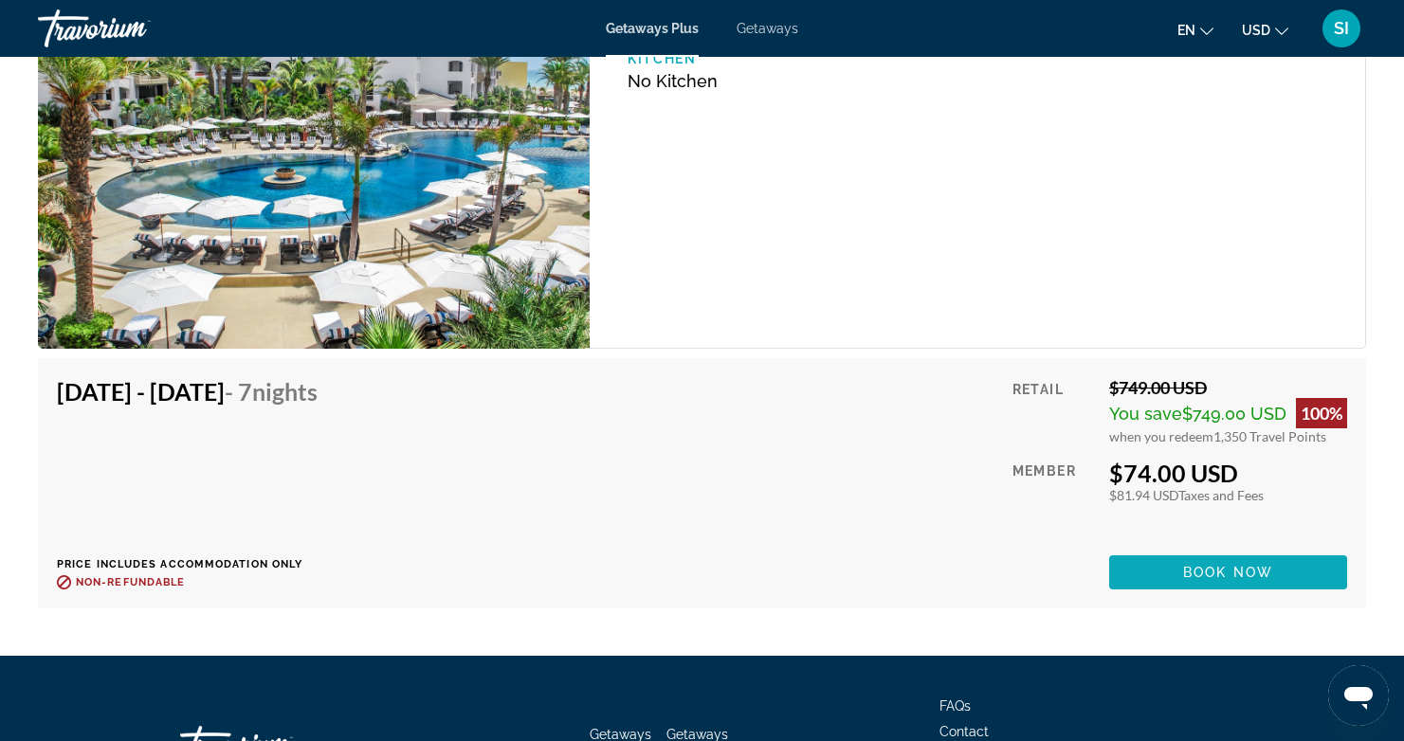
click at [1216, 565] on span "Book now" at bounding box center [1228, 572] width 90 height 15
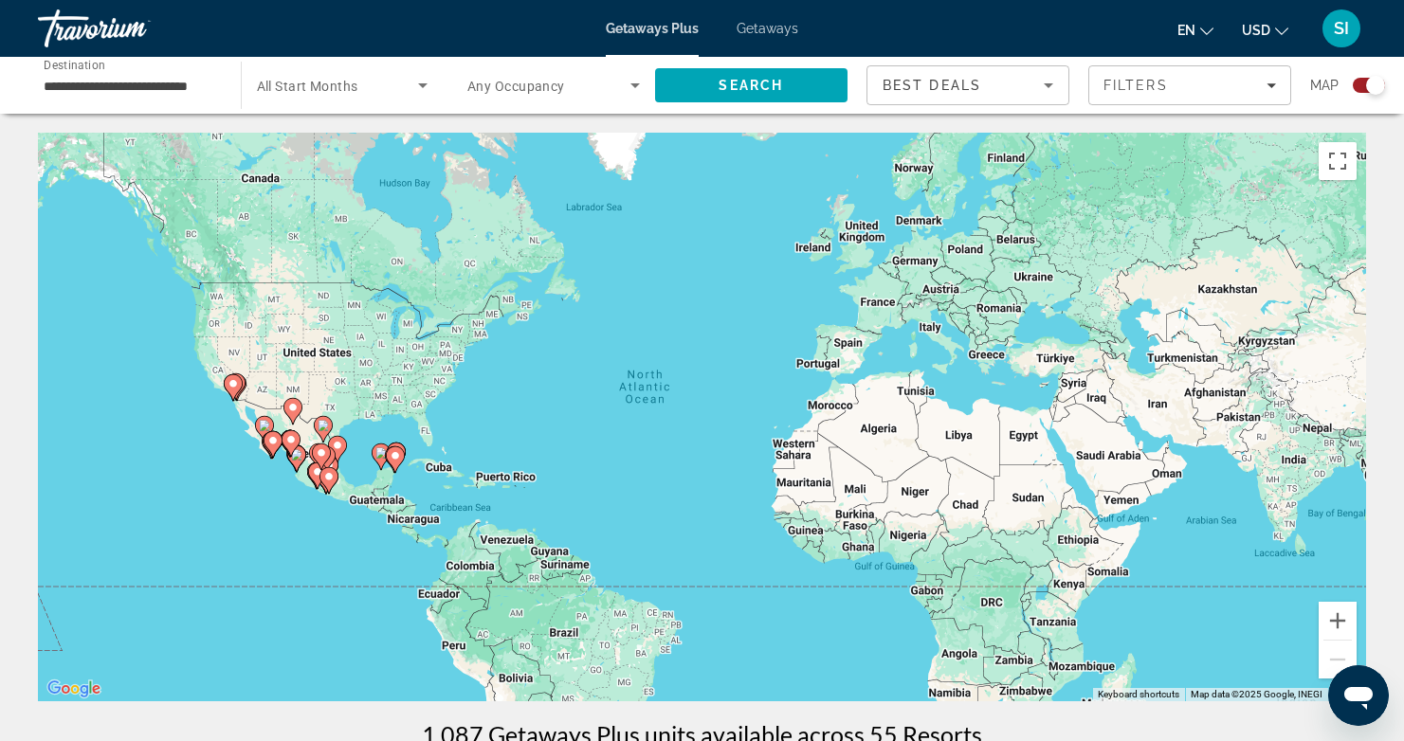
click at [396, 457] on image "Main content" at bounding box center [395, 455] width 11 height 11
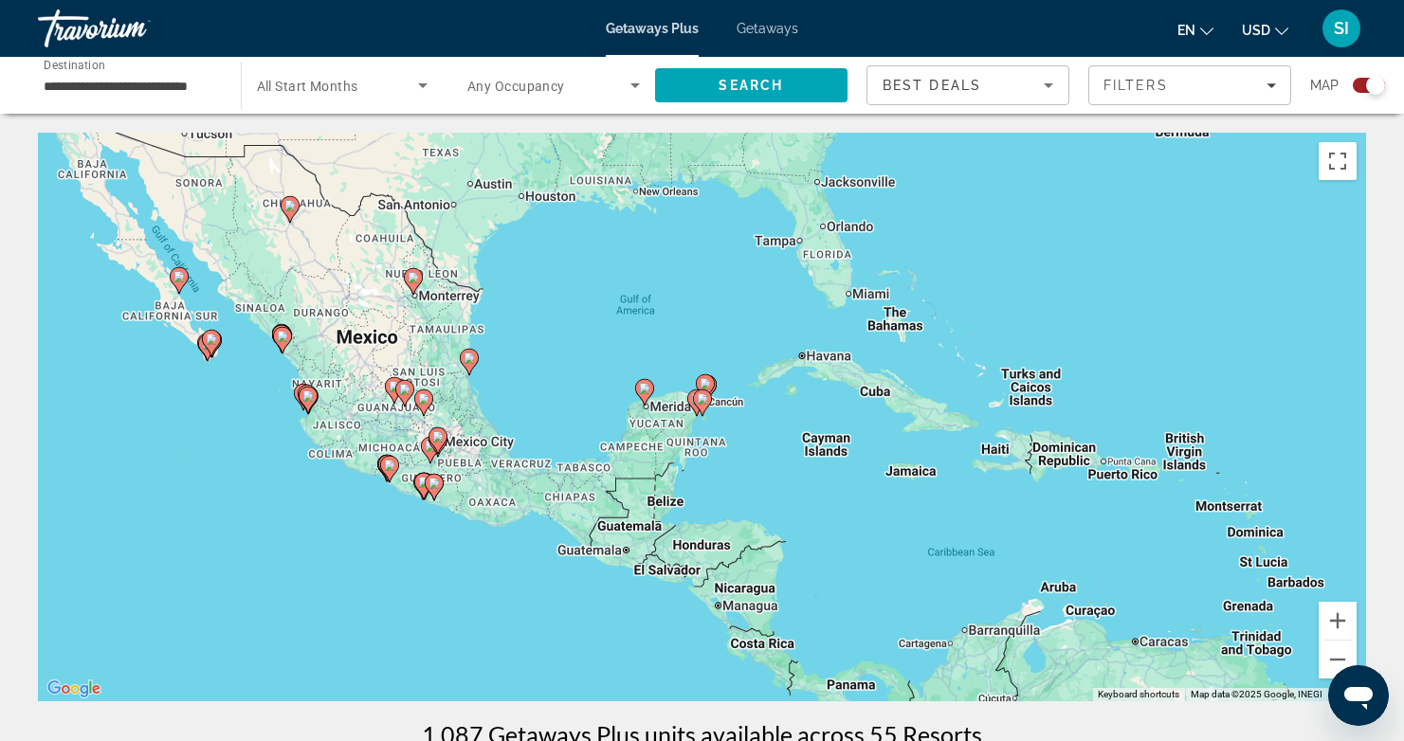
click at [682, 388] on div "To activate drag with keyboard, press Alt + Enter. Once in keyboard drag state,…" at bounding box center [702, 417] width 1328 height 569
click at [712, 389] on icon "Main content" at bounding box center [705, 388] width 19 height 27
type input "**********"
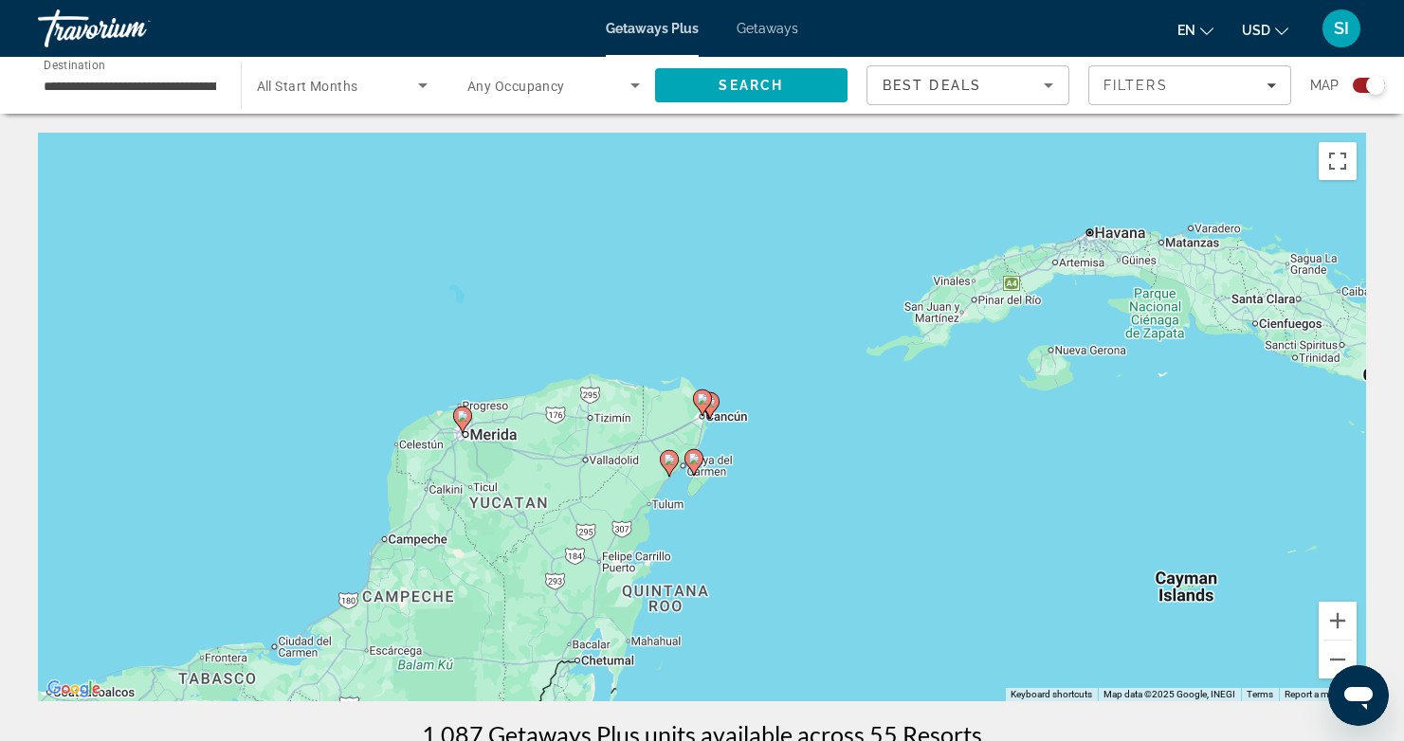
click at [714, 405] on image "Main content" at bounding box center [709, 401] width 11 height 11
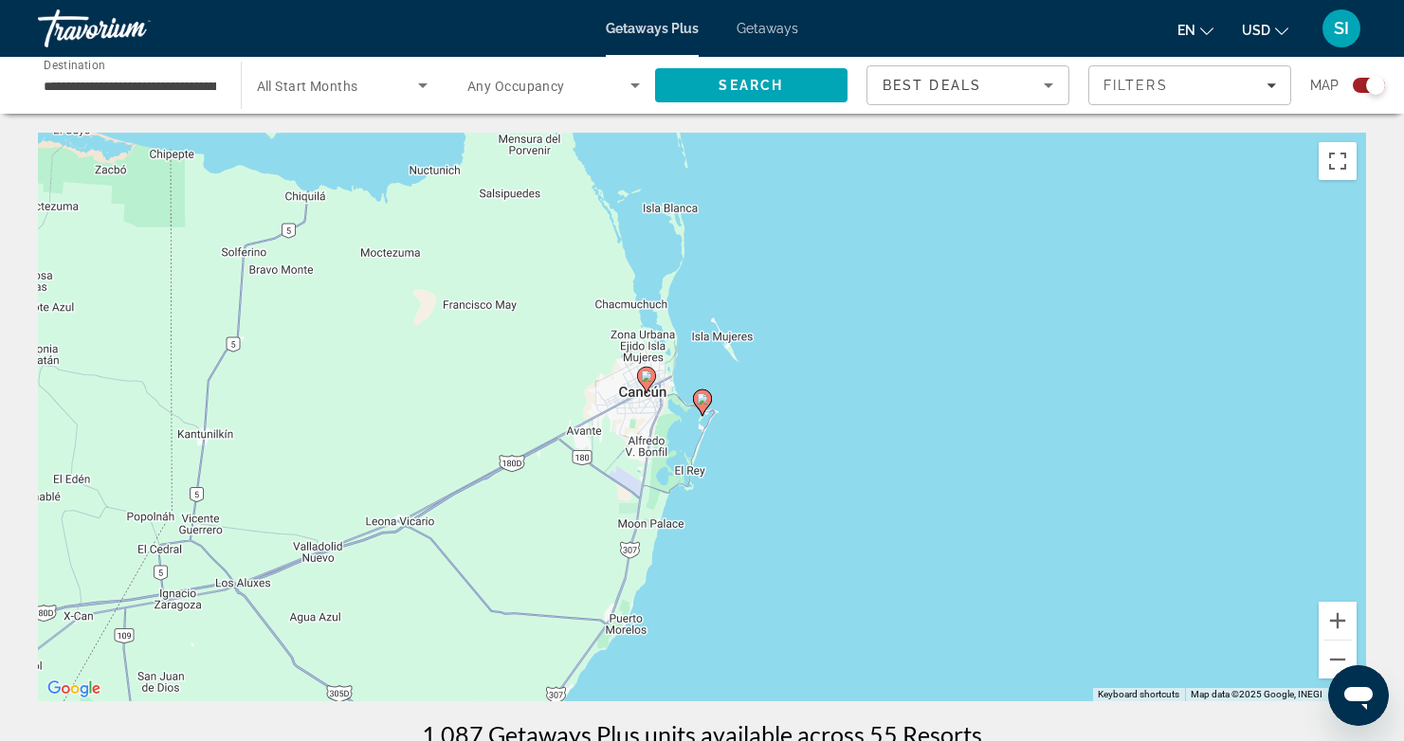
click at [704, 404] on image "Main content" at bounding box center [702, 398] width 11 height 11
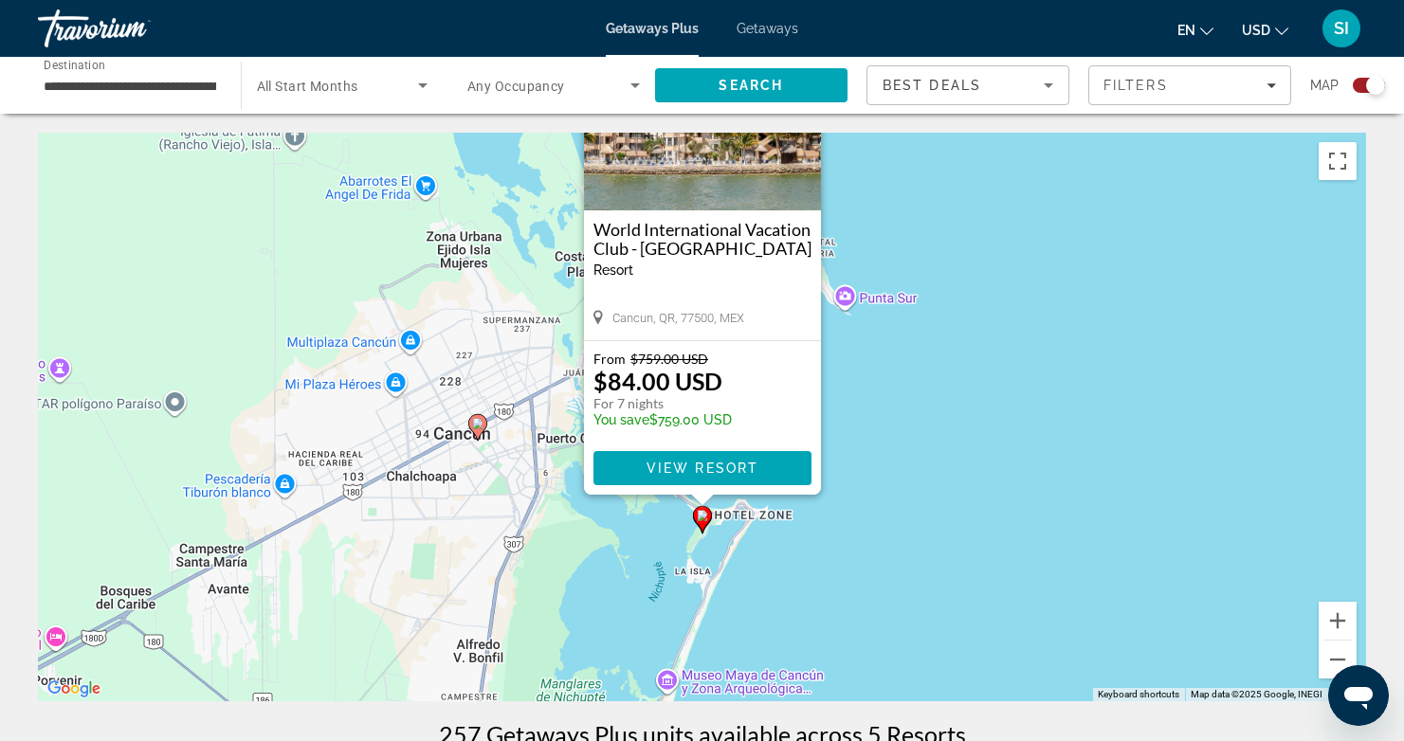
drag, startPoint x: 876, startPoint y: 473, endPoint x: 878, endPoint y: 322, distance: 150.8
click at [878, 323] on div "To activate drag with keyboard, press Alt + Enter. Once in keyboard drag state,…" at bounding box center [702, 417] width 1328 height 569
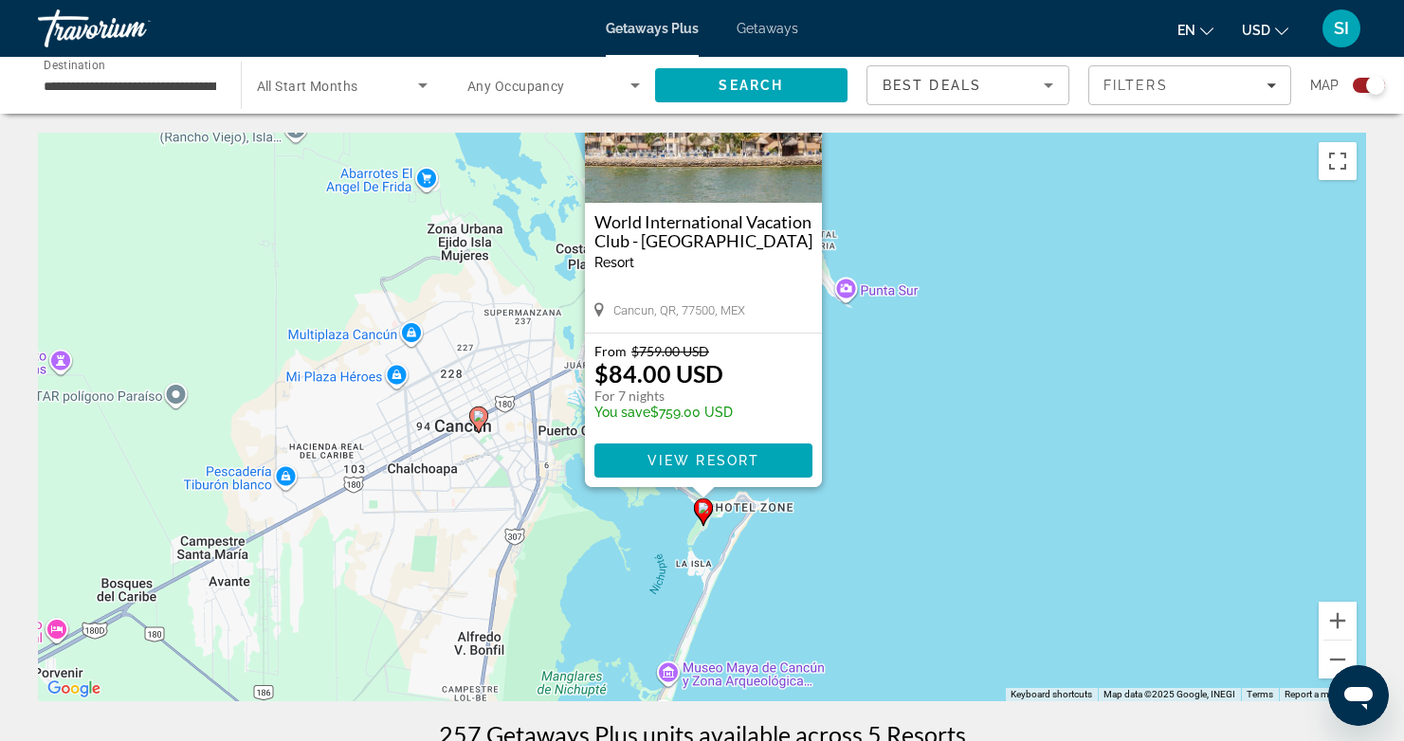
click at [705, 514] on icon "Main content" at bounding box center [702, 512] width 17 height 25
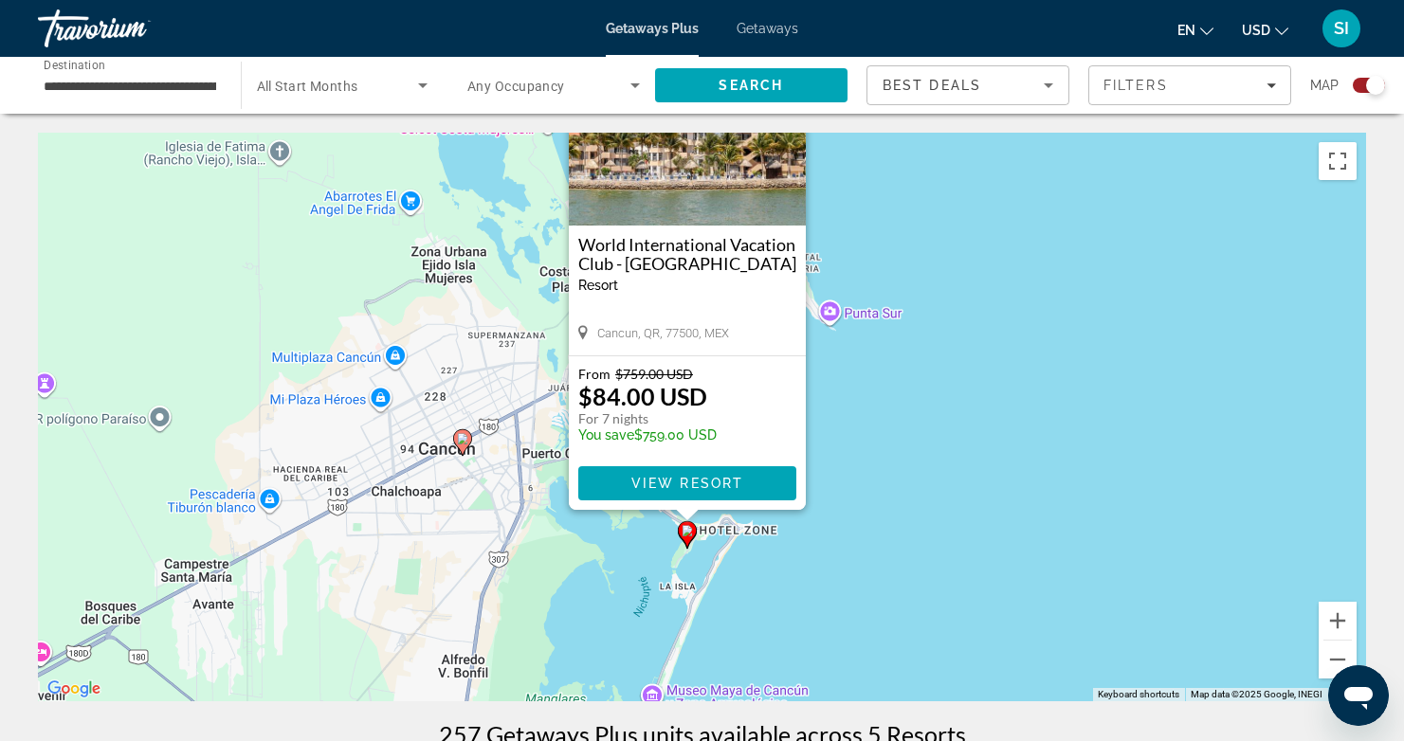
drag, startPoint x: 940, startPoint y: 539, endPoint x: 924, endPoint y: 414, distance: 125.3
click at [924, 414] on div "To activate drag with keyboard, press Alt + Enter. Once in keyboard drag state,…" at bounding box center [702, 417] width 1328 height 569
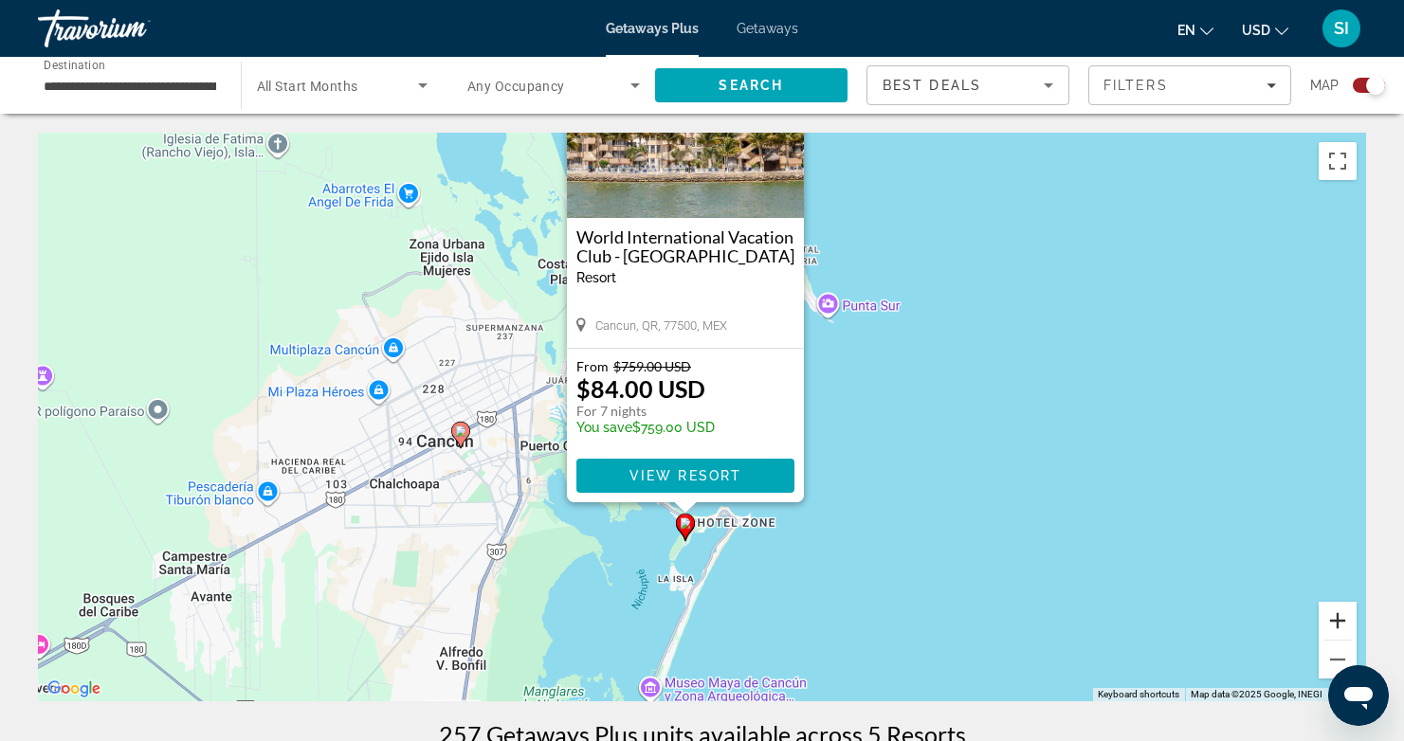
click at [1334, 618] on button "Zoom in" at bounding box center [1338, 621] width 38 height 38
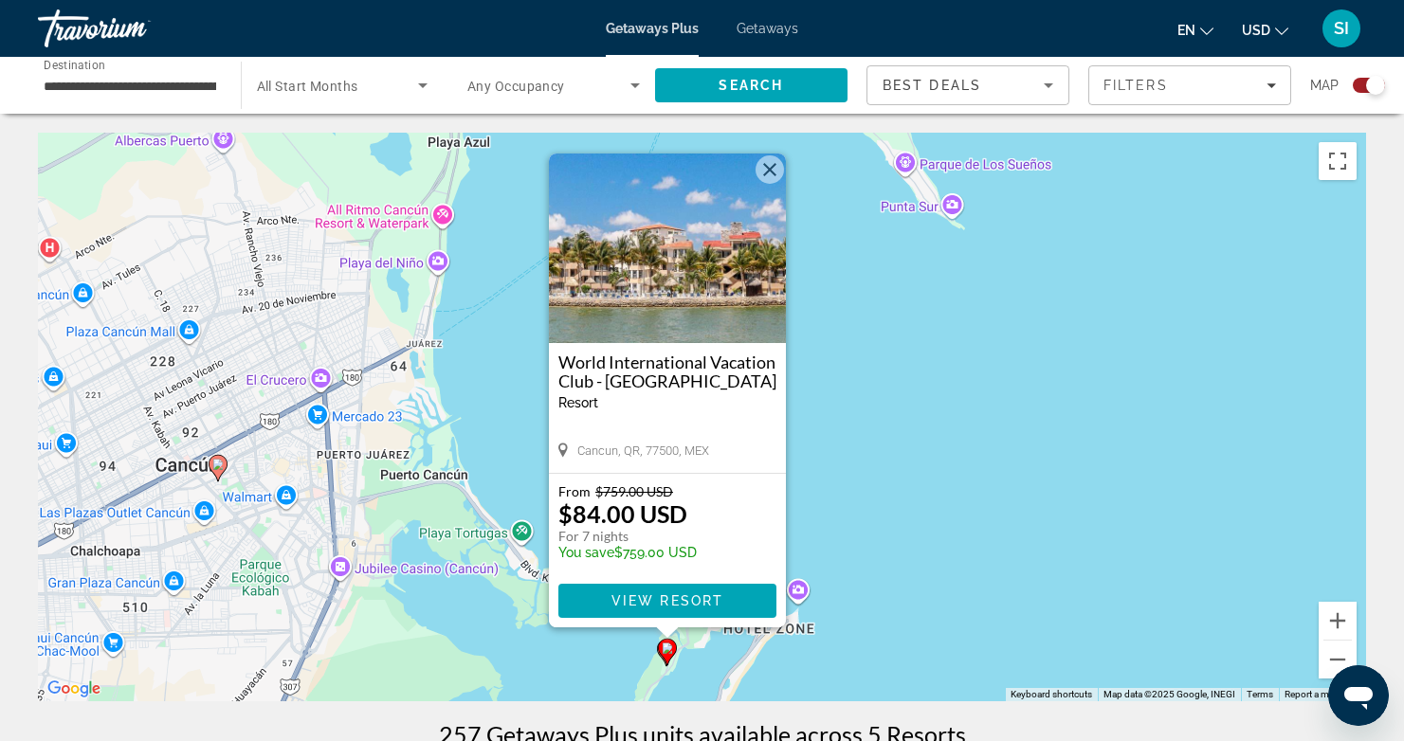
click at [772, 172] on button "Close" at bounding box center [770, 170] width 28 height 28
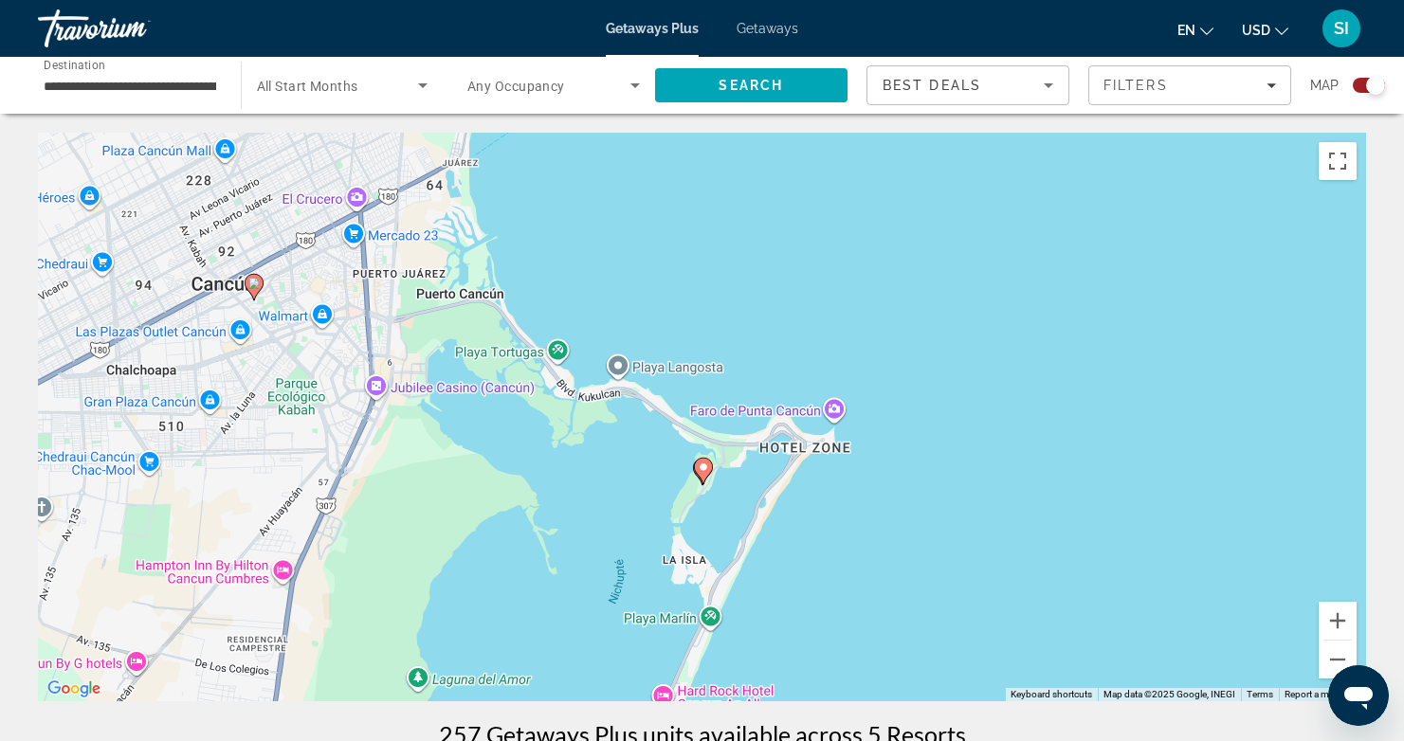
drag, startPoint x: 944, startPoint y: 434, endPoint x: 969, endPoint y: 276, distance: 160.3
click at [969, 276] on div "To activate drag with keyboard, press Alt + Enter. Once in keyboard drag state,…" at bounding box center [702, 417] width 1328 height 569
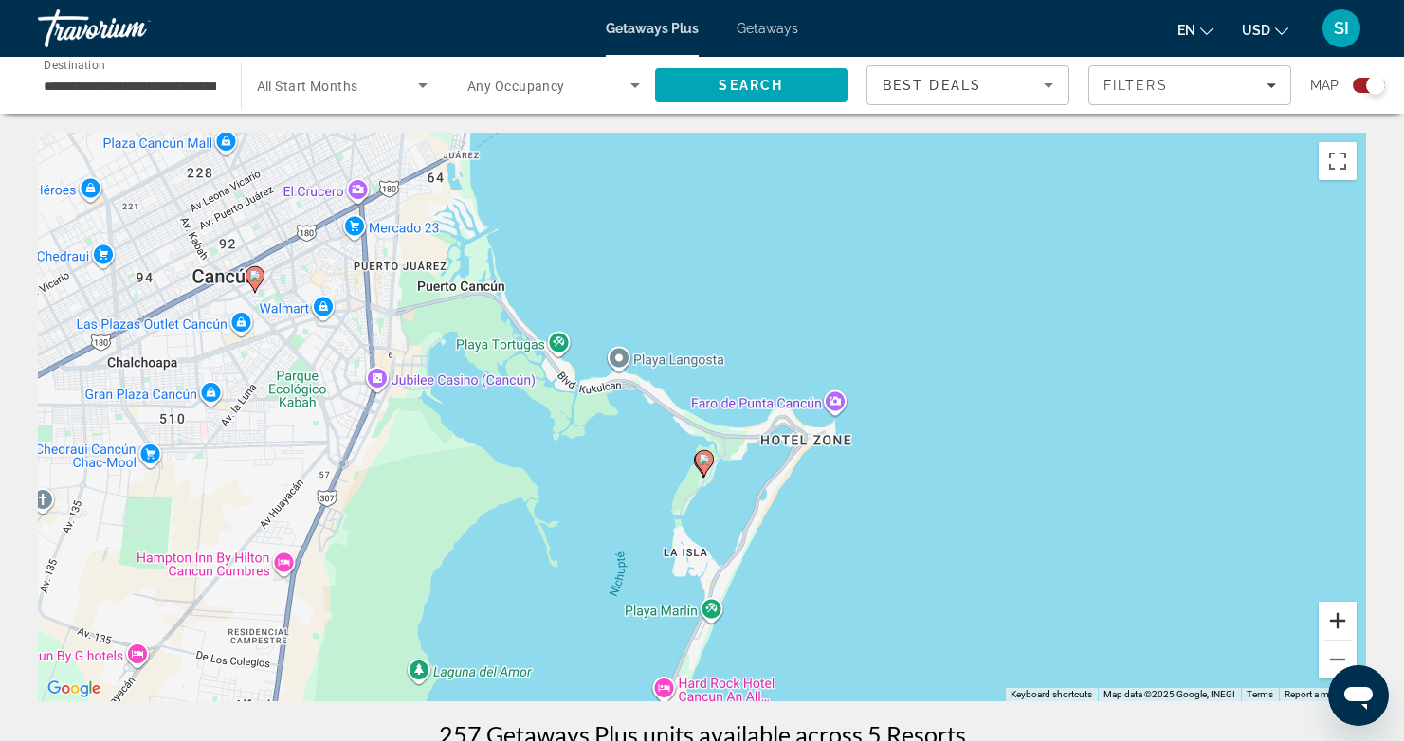
click at [1335, 618] on button "Zoom in" at bounding box center [1338, 621] width 38 height 38
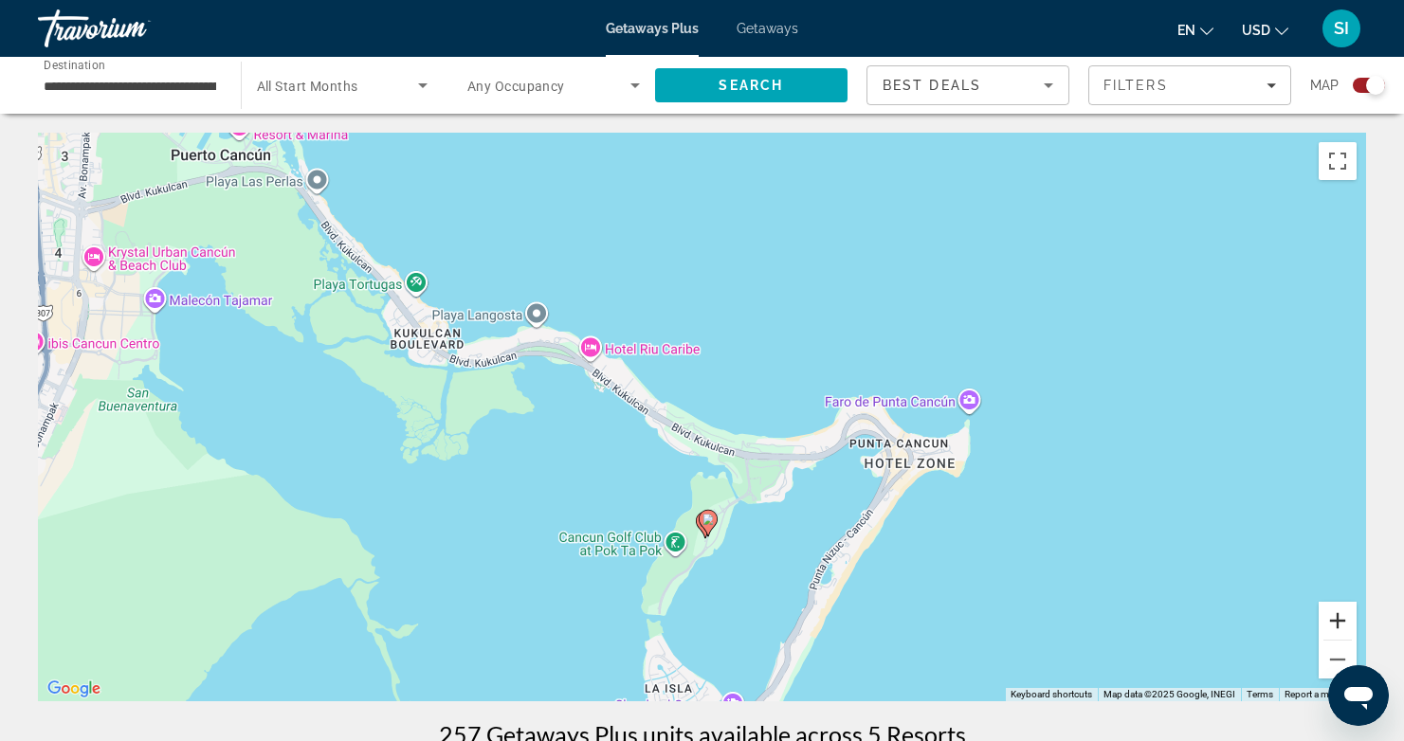
click at [1335, 618] on button "Zoom in" at bounding box center [1338, 621] width 38 height 38
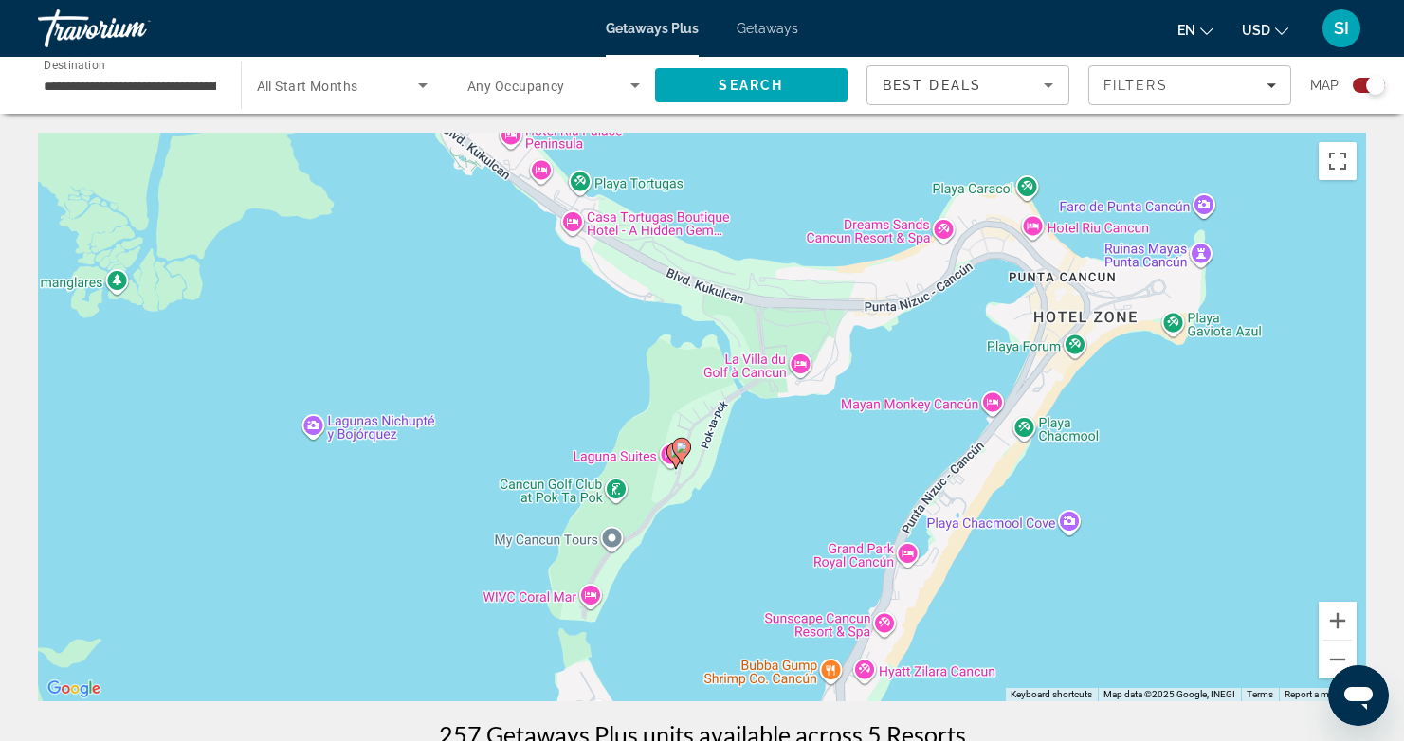
drag, startPoint x: 1047, startPoint y: 562, endPoint x: 1023, endPoint y: 346, distance: 217.5
click at [1023, 346] on div "To activate drag with keyboard, press Alt + Enter. Once in keyboard drag state,…" at bounding box center [702, 417] width 1328 height 569
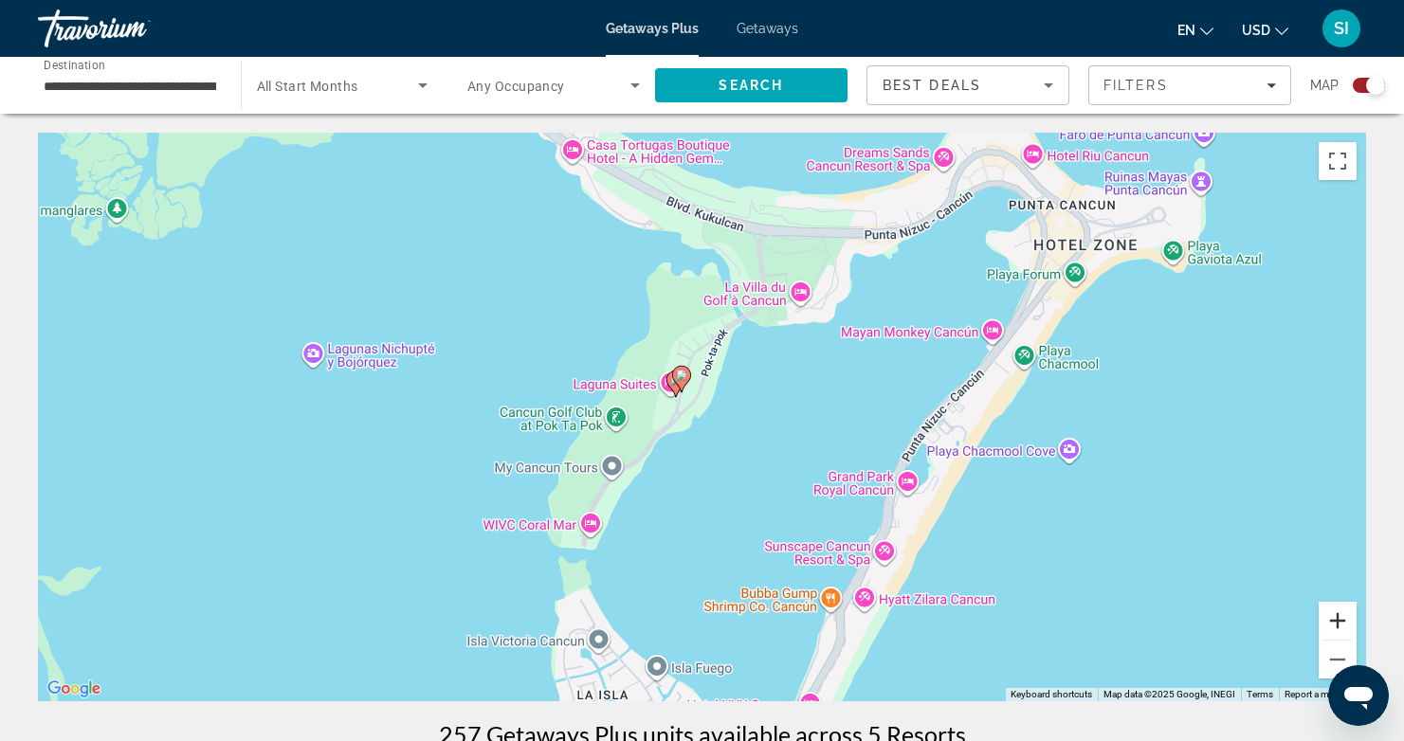
click at [1339, 625] on button "Zoom in" at bounding box center [1338, 621] width 38 height 38
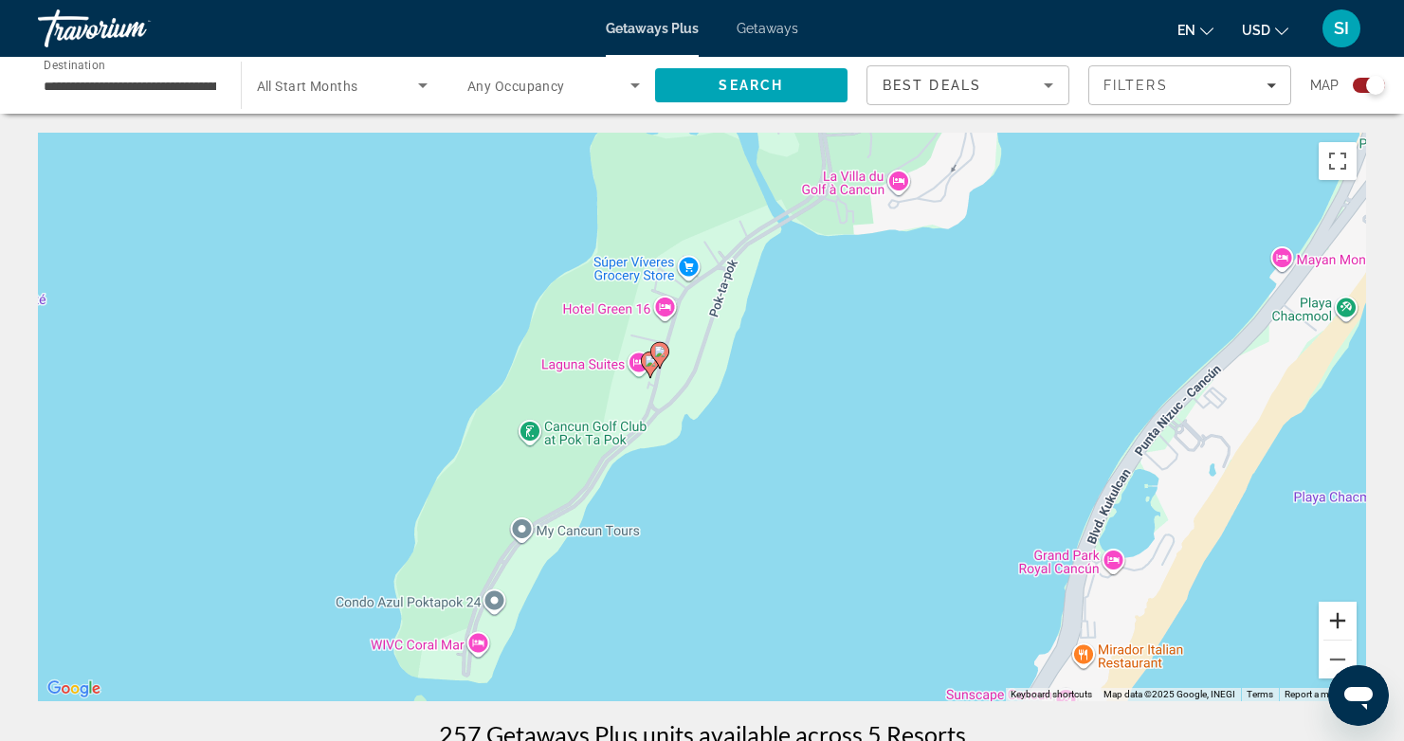
click at [1339, 625] on button "Zoom in" at bounding box center [1338, 621] width 38 height 38
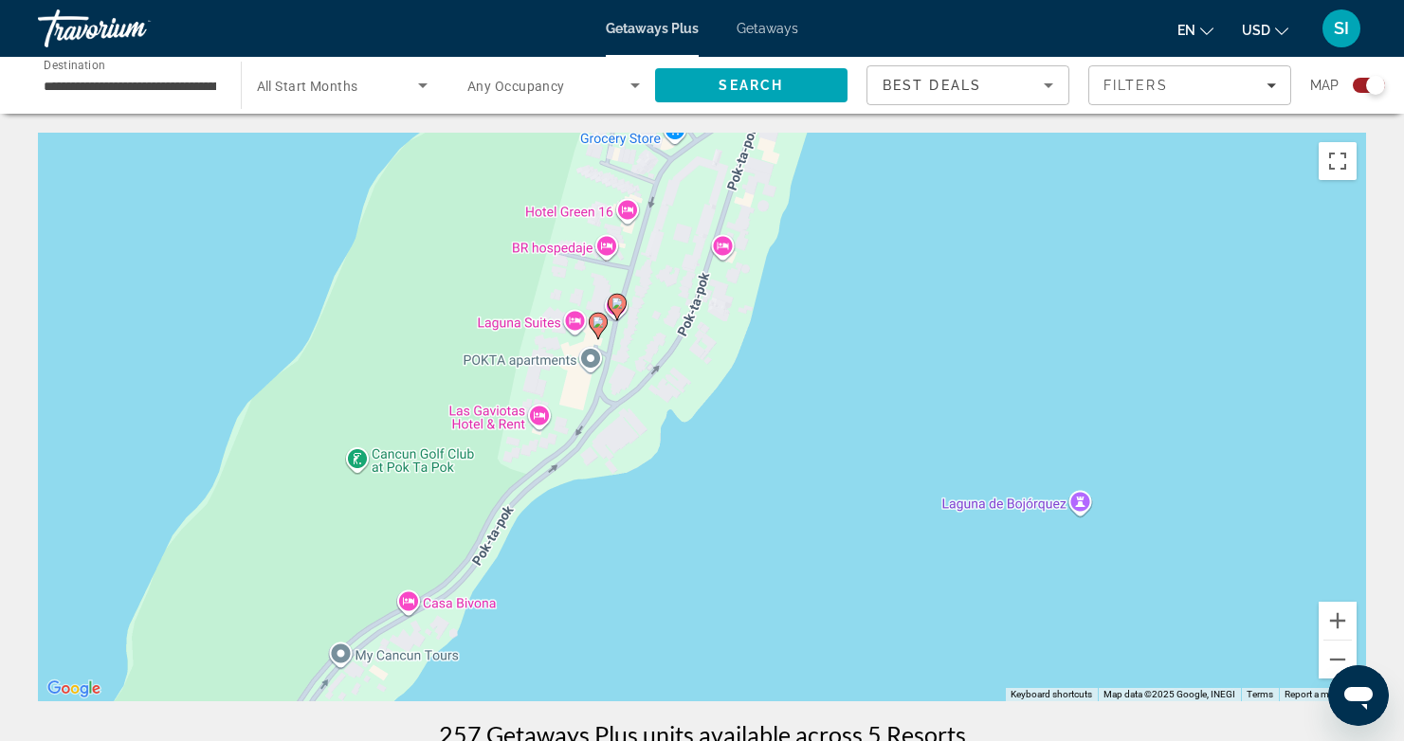
click at [597, 323] on image "Main content" at bounding box center [598, 322] width 11 height 11
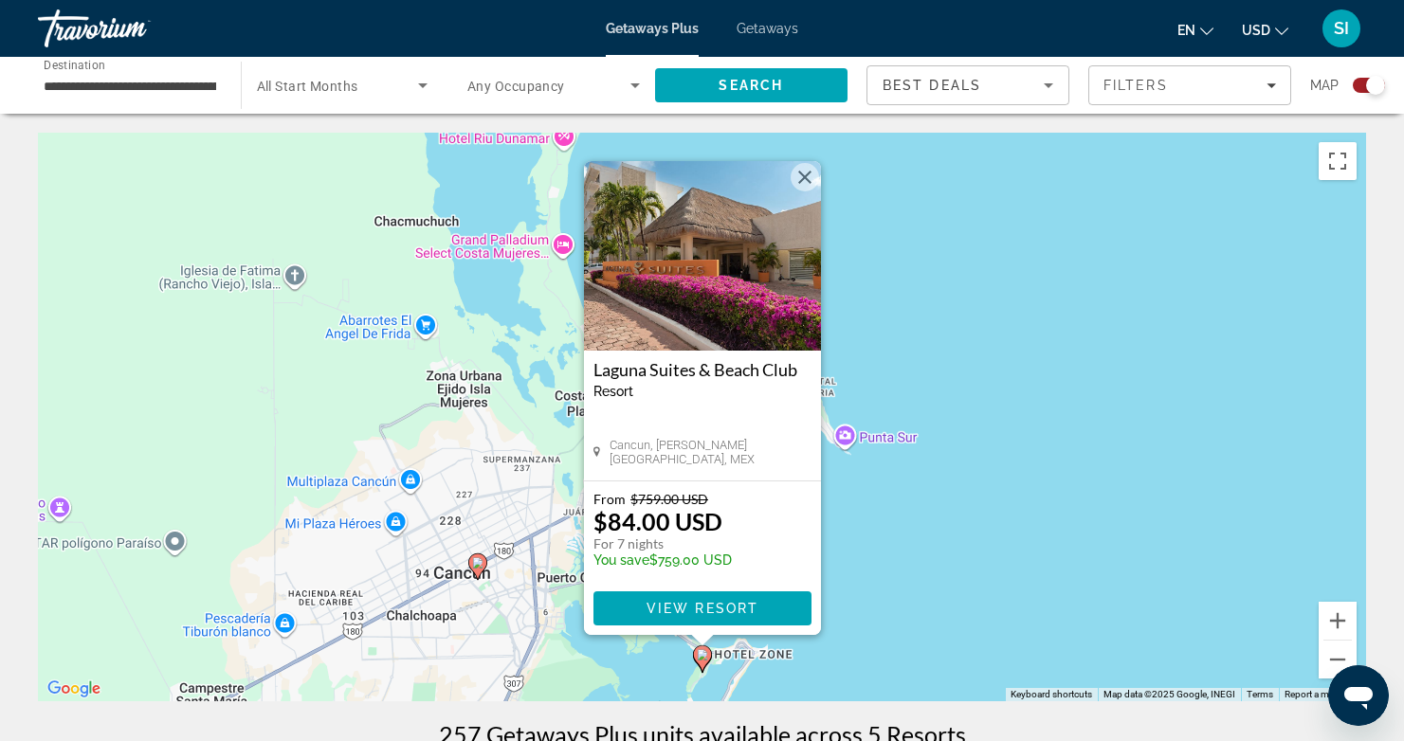
click at [980, 540] on div "To activate drag with keyboard, press Alt + Enter. Once in keyboard drag state,…" at bounding box center [702, 417] width 1328 height 569
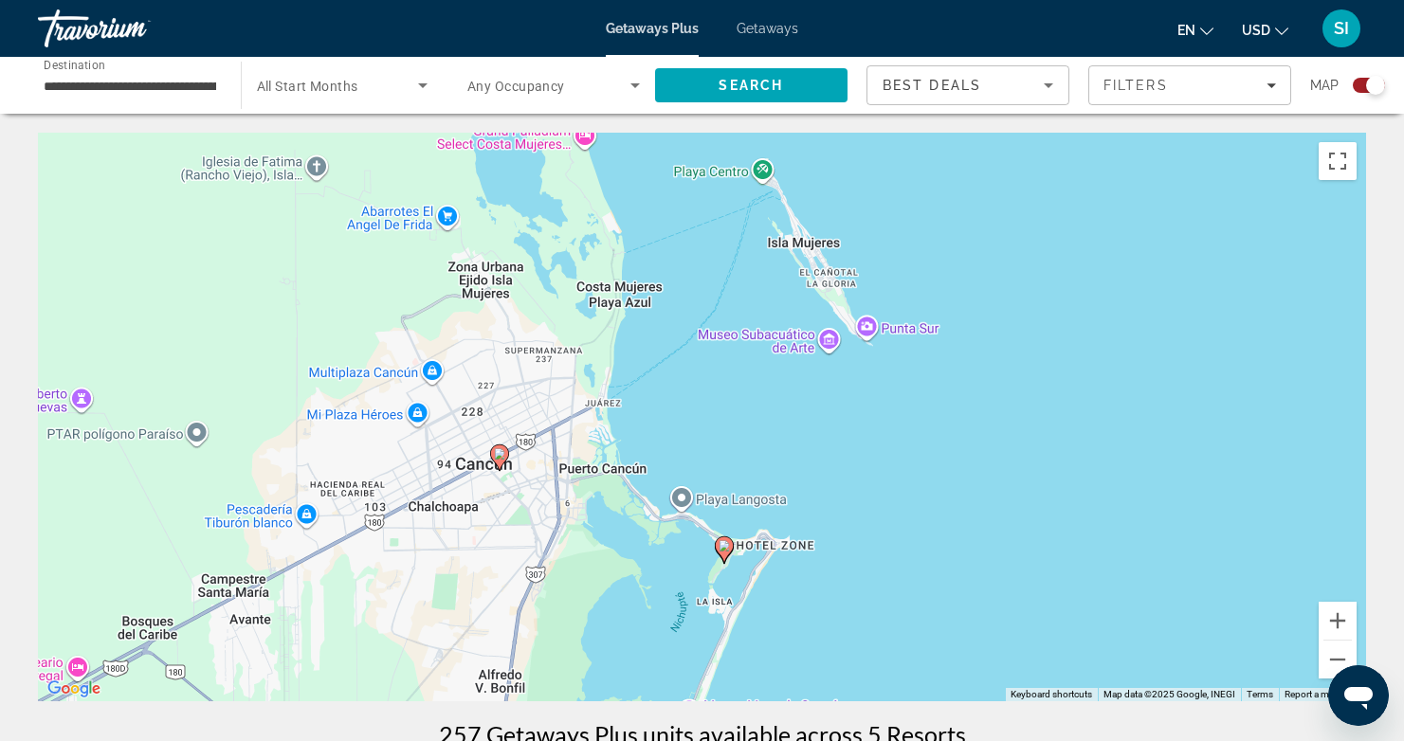
drag, startPoint x: 773, startPoint y: 592, endPoint x: 796, endPoint y: 481, distance: 113.4
click at [796, 481] on div "To activate drag with keyboard, press Alt + Enter. Once in keyboard drag state,…" at bounding box center [702, 417] width 1328 height 569
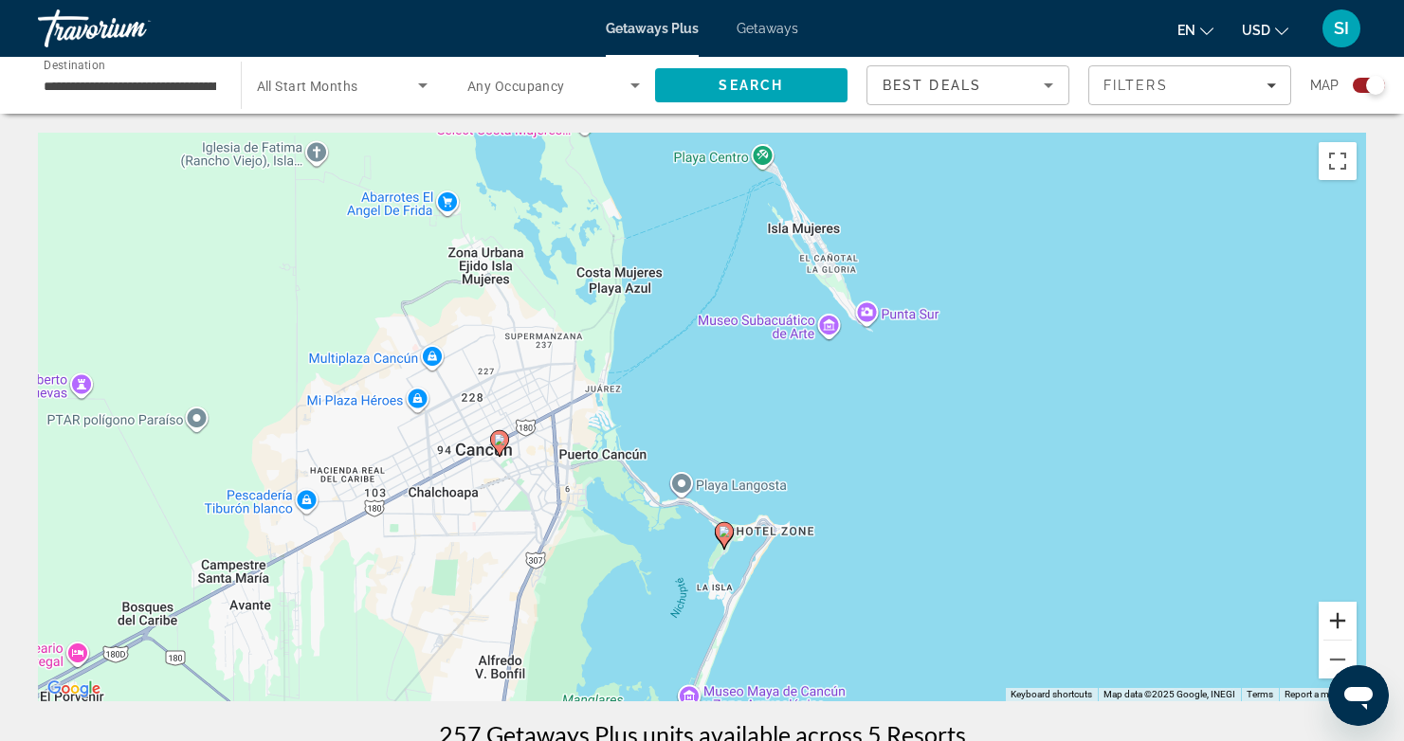
click at [1338, 628] on button "Zoom in" at bounding box center [1338, 621] width 38 height 38
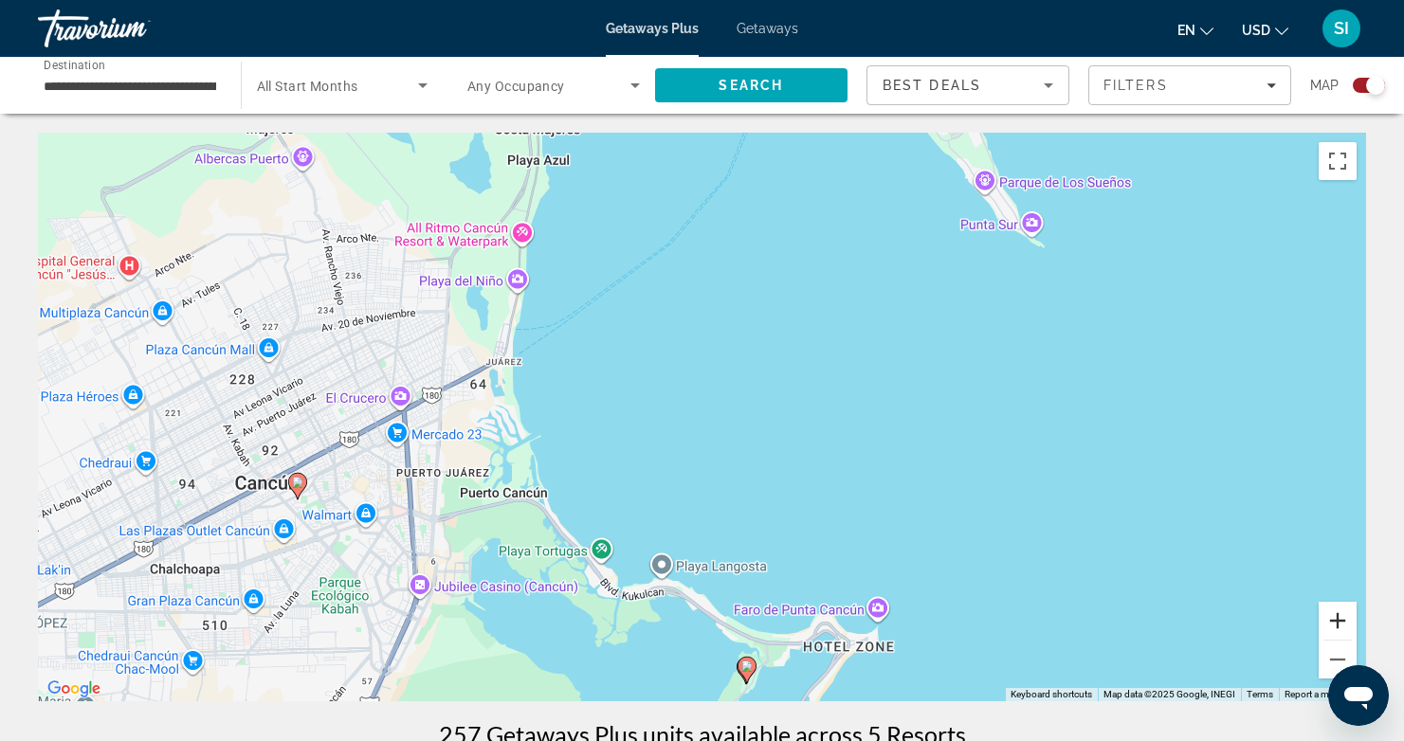
click at [1338, 628] on button "Zoom in" at bounding box center [1338, 621] width 38 height 38
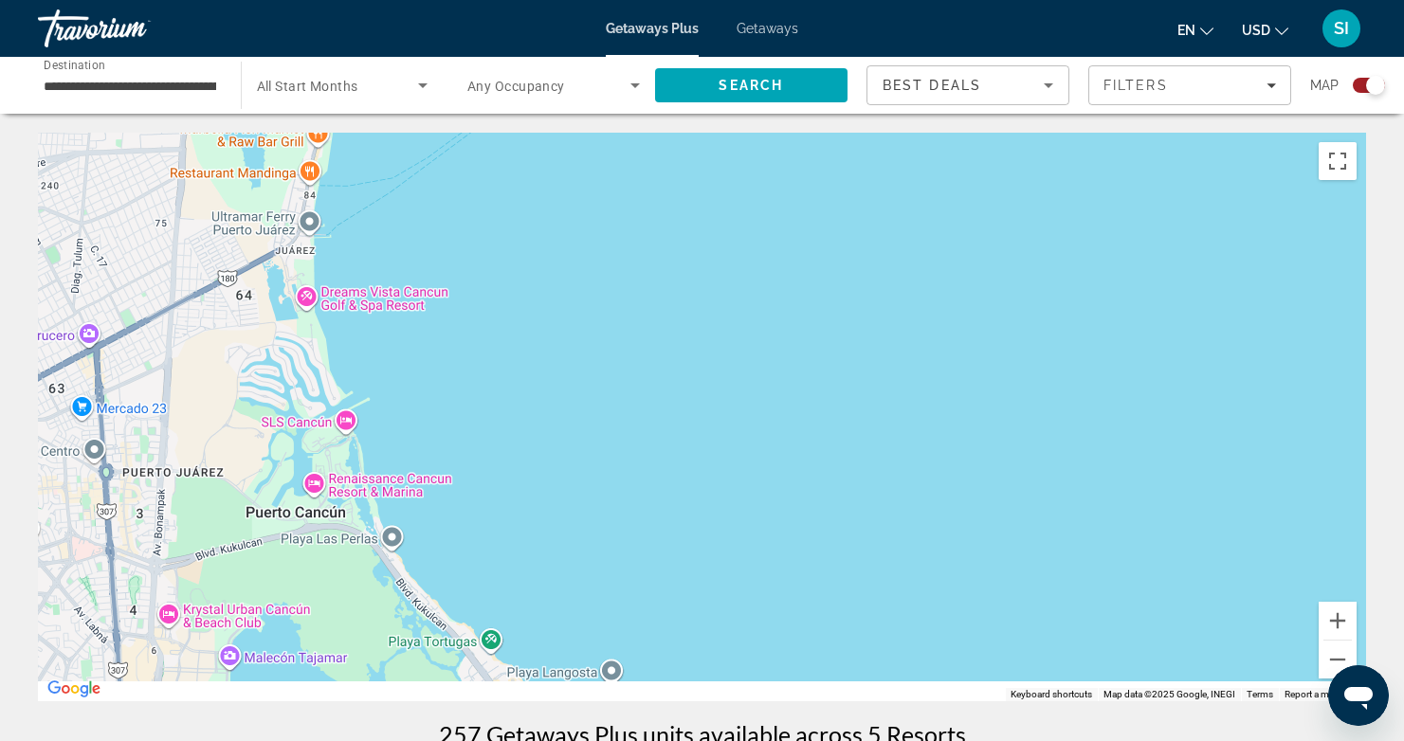
drag, startPoint x: 1043, startPoint y: 576, endPoint x: 996, endPoint y: 246, distance: 333.4
click at [996, 246] on div "To activate drag with keyboard, press Alt + Enter. Once in keyboard drag state,…" at bounding box center [702, 417] width 1328 height 569
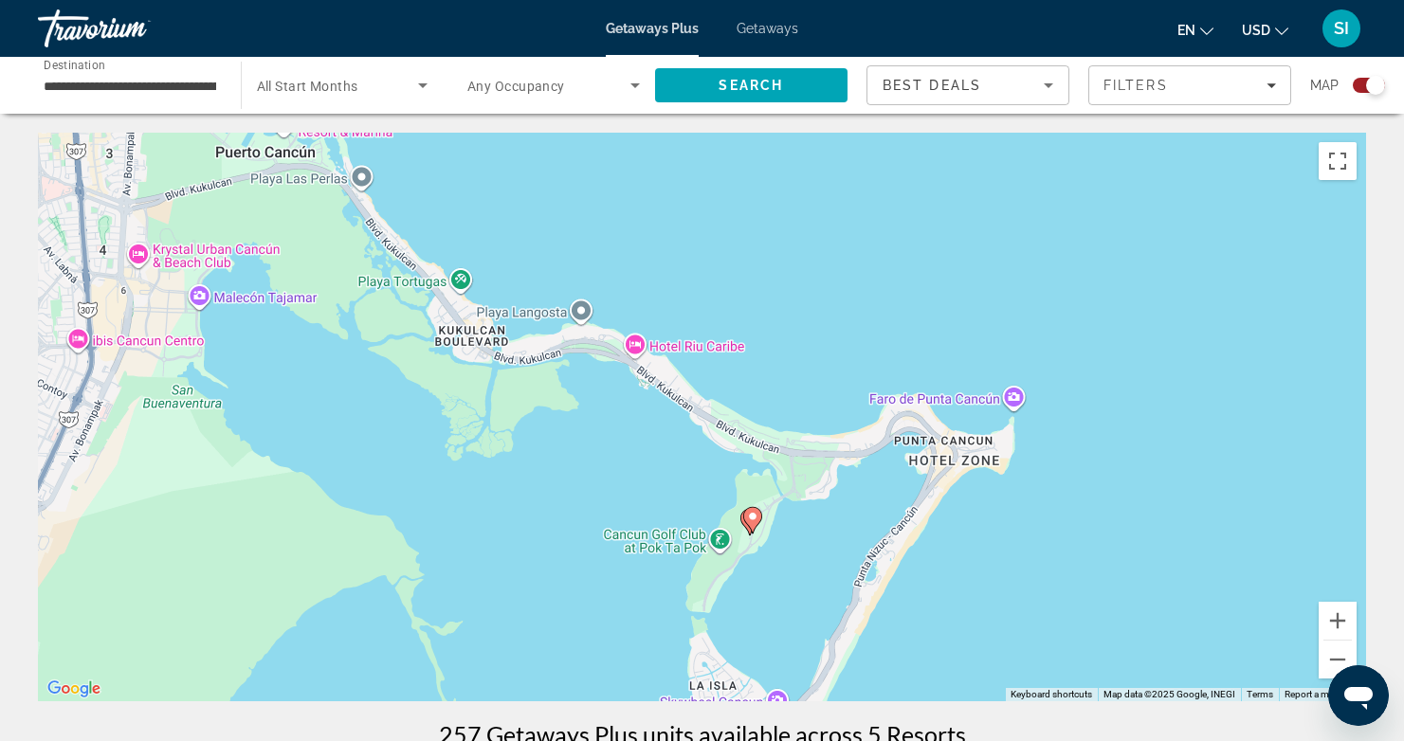
drag, startPoint x: 984, startPoint y: 329, endPoint x: 993, endPoint y: 255, distance: 74.4
click at [993, 256] on div "To activate drag with keyboard, press Alt + Enter. Once in keyboard drag state,…" at bounding box center [702, 417] width 1328 height 569
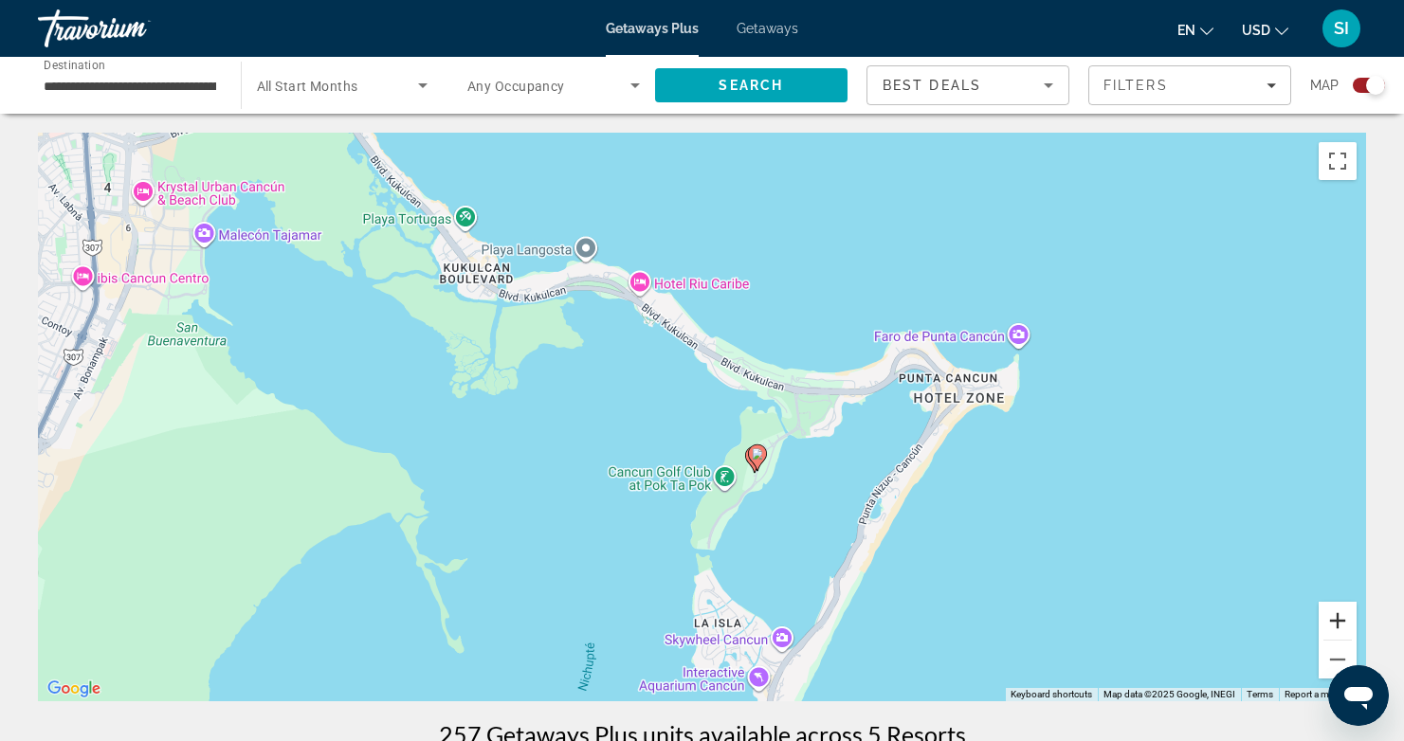
click at [1341, 624] on button "Zoom in" at bounding box center [1338, 621] width 38 height 38
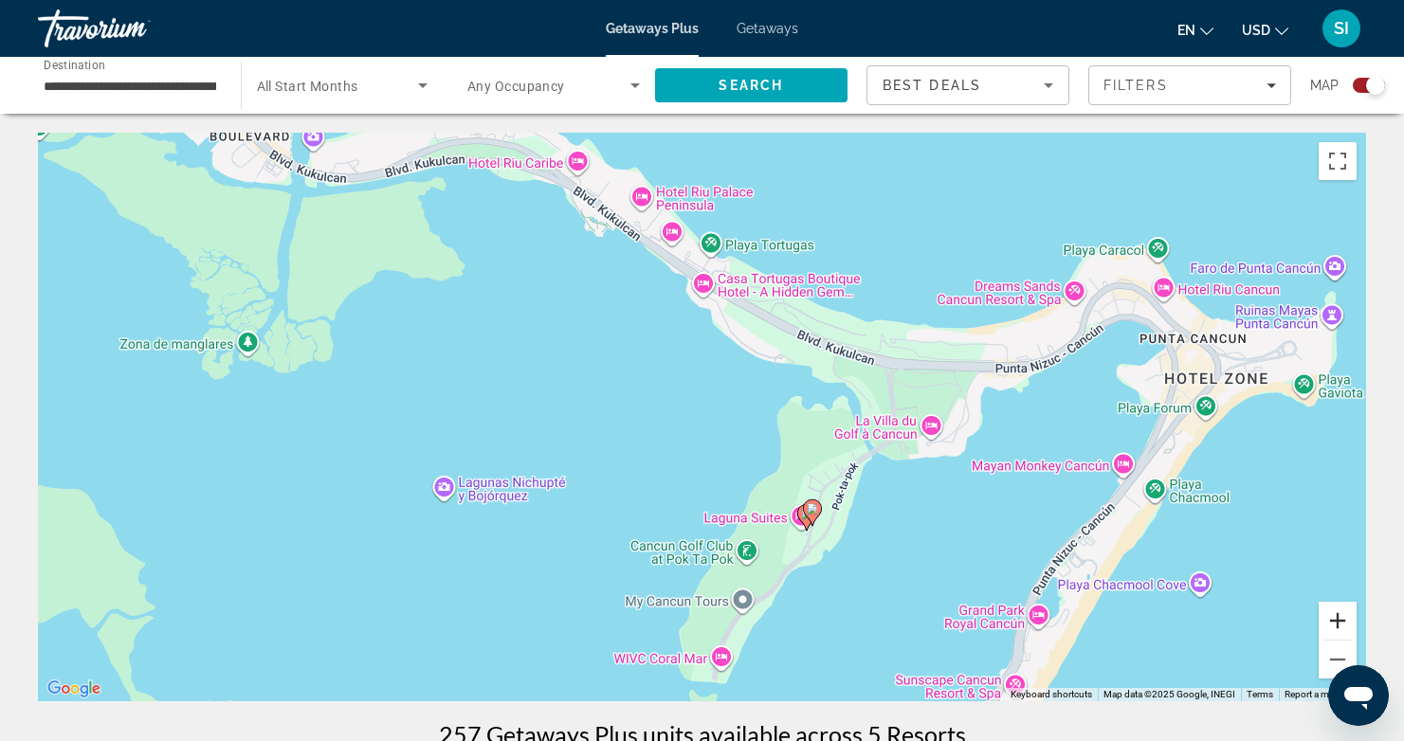
click at [1341, 624] on button "Zoom in" at bounding box center [1338, 621] width 38 height 38
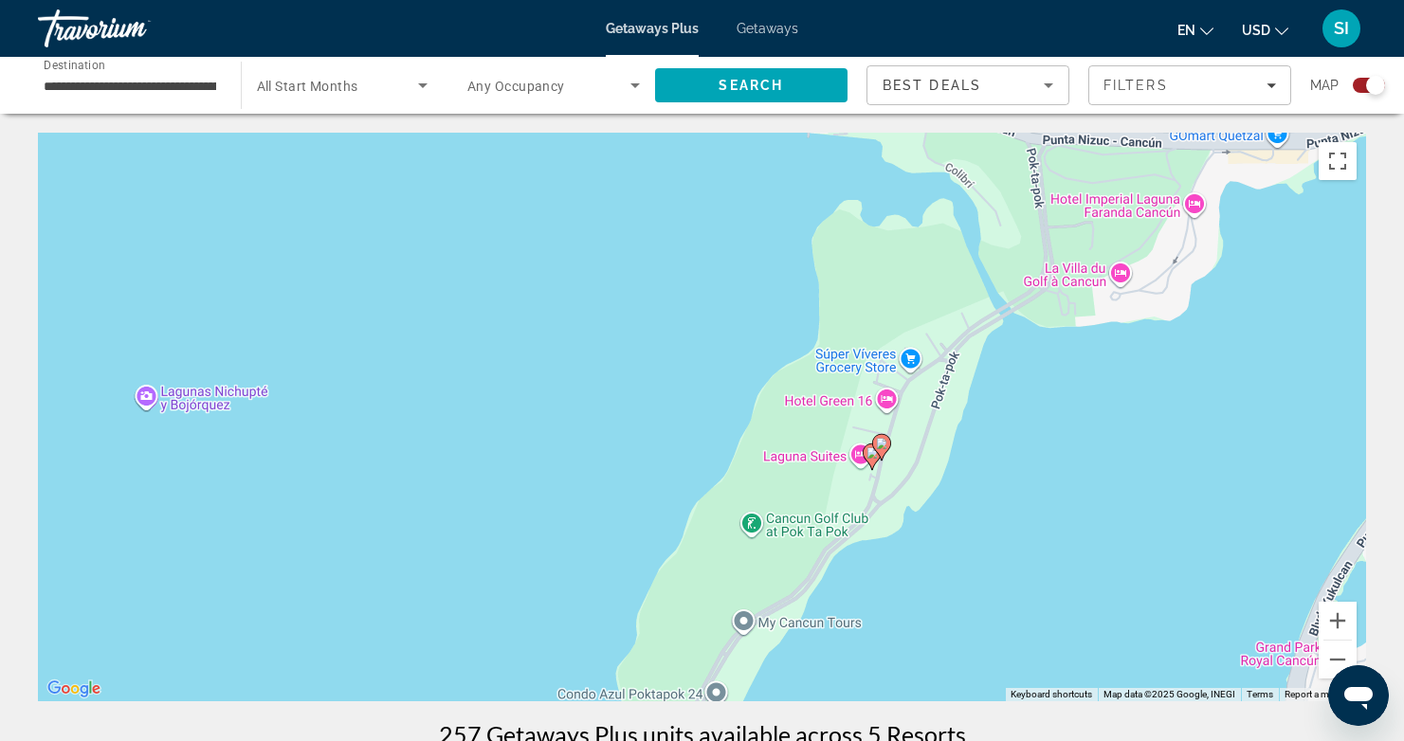
drag, startPoint x: 1138, startPoint y: 615, endPoint x: 967, endPoint y: 431, distance: 250.9
click at [1097, 437] on div "To activate drag with keyboard, press Alt + Enter. Once in keyboard drag state,…" at bounding box center [702, 417] width 1328 height 569
click at [884, 439] on image "Main content" at bounding box center [880, 442] width 11 height 11
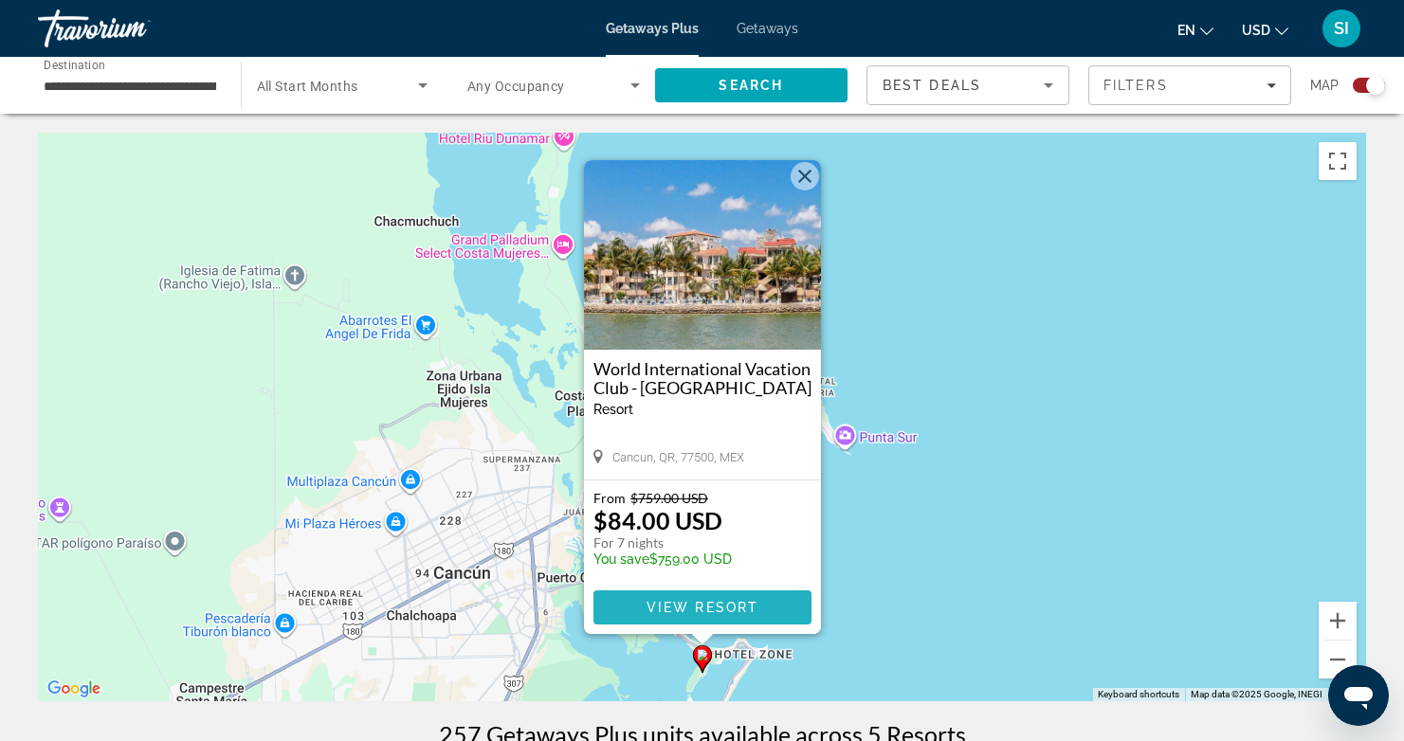
click at [706, 605] on span "View Resort" at bounding box center [702, 607] width 112 height 15
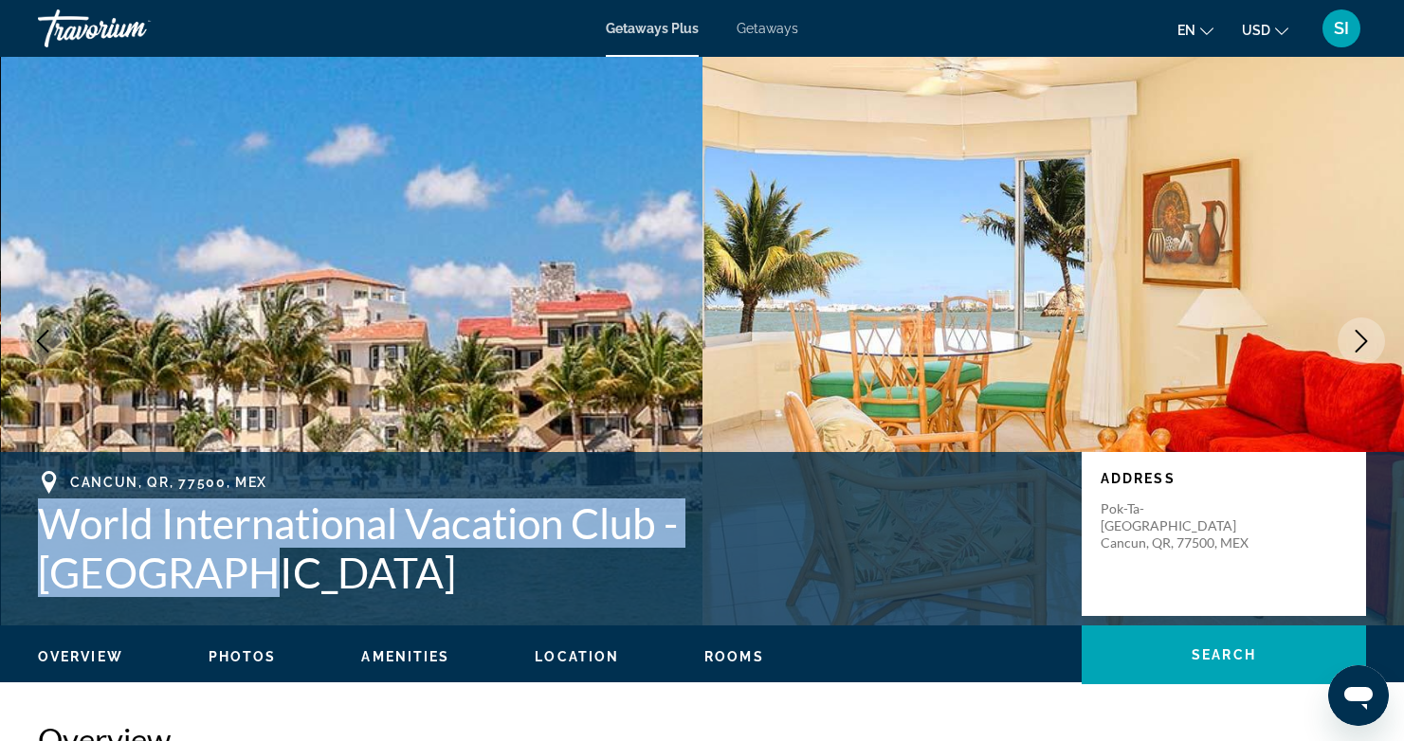
drag, startPoint x: 16, startPoint y: 548, endPoint x: 922, endPoint y: 548, distance: 905.5
click at [922, 548] on div "Cancun, QR, 77500, MEX World International Vacation Club - Coral Mar Address [G…" at bounding box center [702, 534] width 1404 height 126
copy h1 "World International Vacation Club - [GEOGRAPHIC_DATA]"
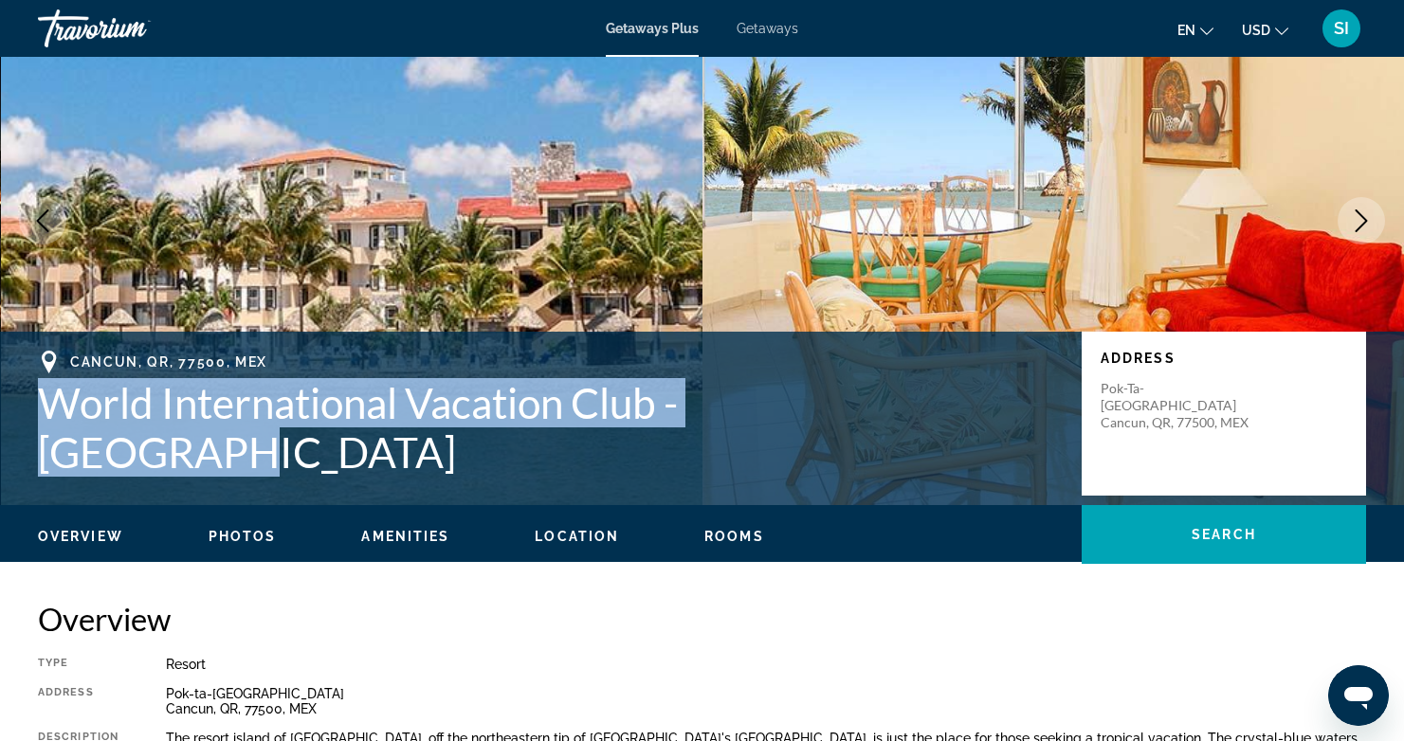
scroll to position [142, 0]
